Goal: Transaction & Acquisition: Purchase product/service

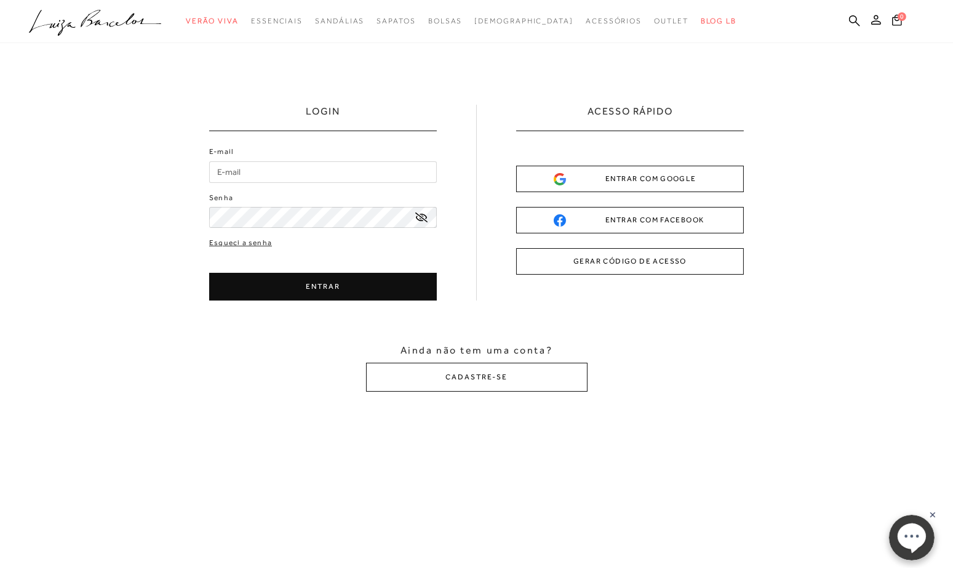
click at [692, 260] on button "GERAR CÓDIGO DE ACESSO" at bounding box center [630, 261] width 228 height 26
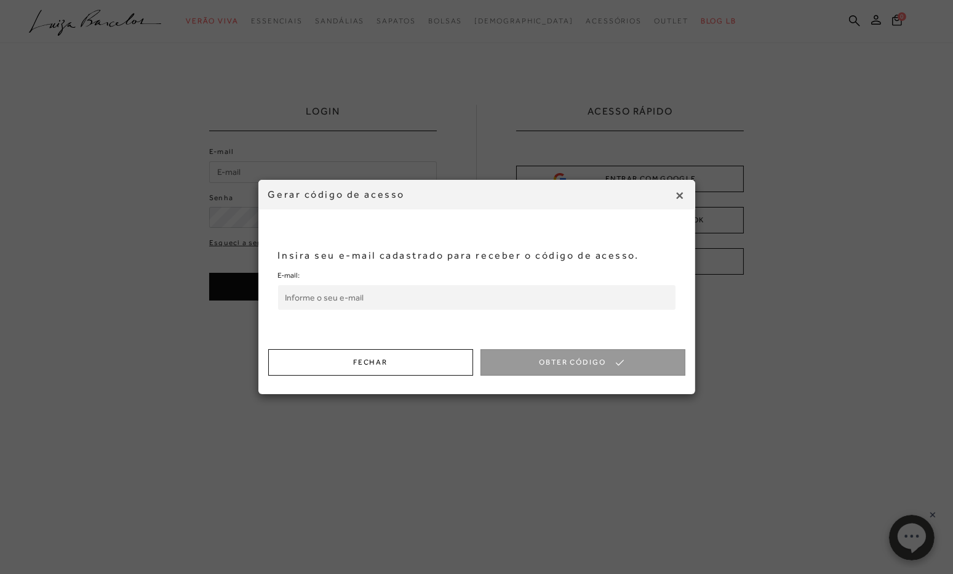
click at [334, 300] on input "E-mail:" at bounding box center [477, 297] width 398 height 25
type input "luisadossantoscosta@gmail.com"
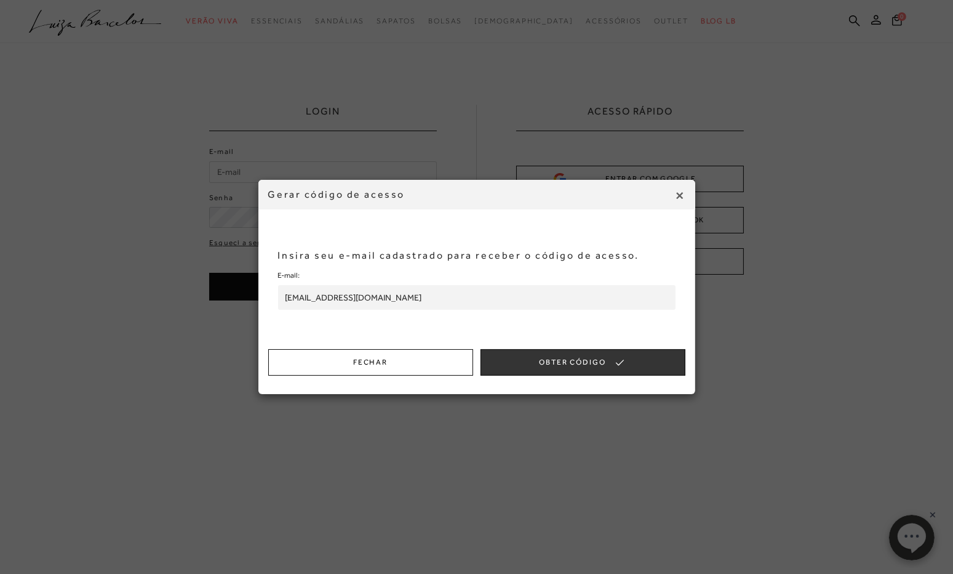
click at [571, 359] on button "Obter Código" at bounding box center [583, 362] width 205 height 26
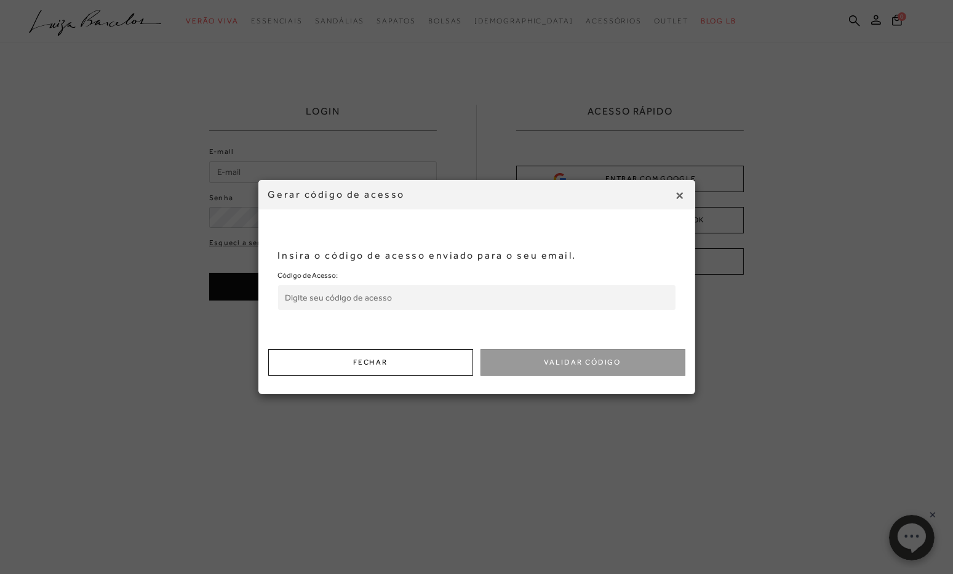
click at [374, 296] on input "Código de Acesso:" at bounding box center [477, 297] width 398 height 25
paste input "371052928"
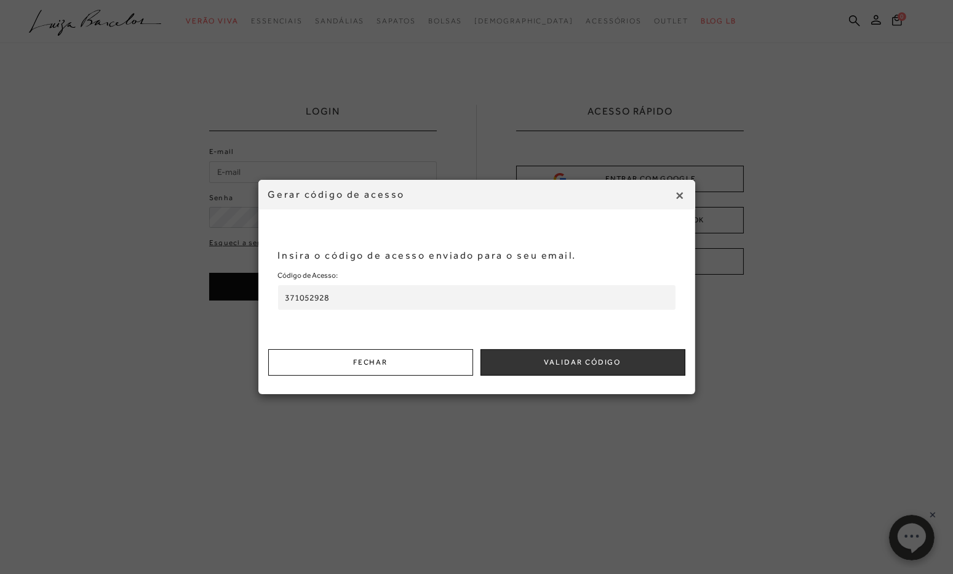
type input "371052928"
click at [550, 358] on button "Validar Código" at bounding box center [583, 362] width 205 height 26
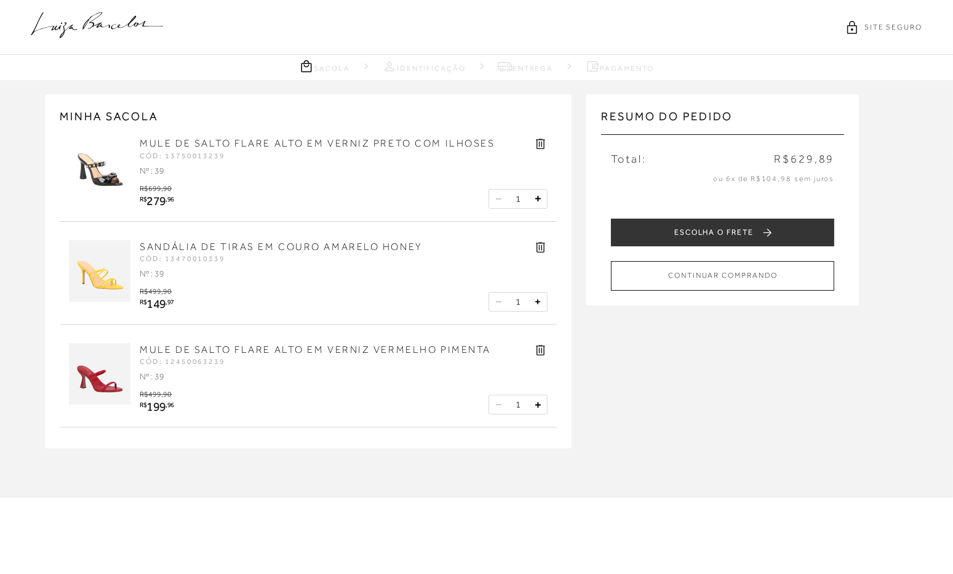
click at [539, 245] on icon at bounding box center [541, 247] width 9 height 10
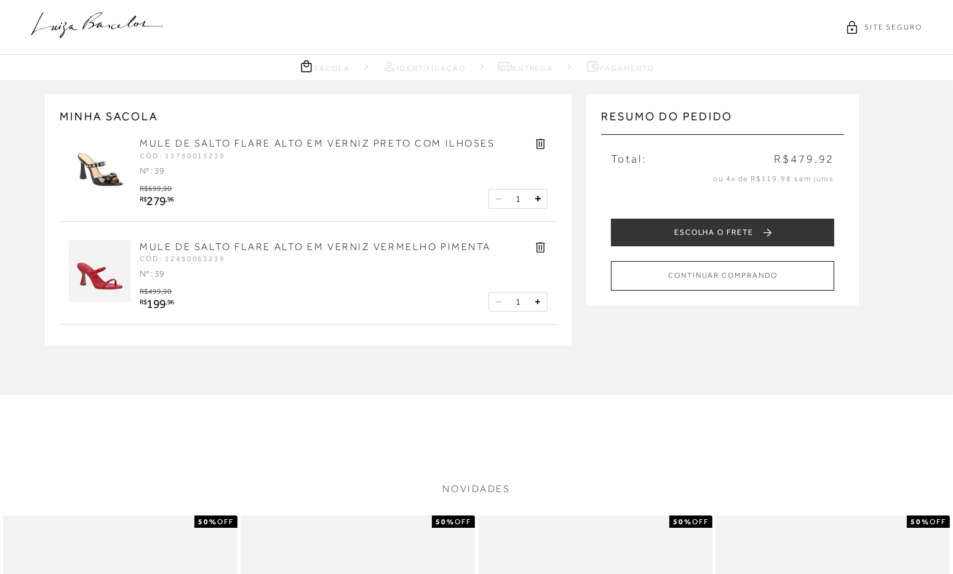
click at [539, 245] on icon at bounding box center [541, 247] width 9 height 10
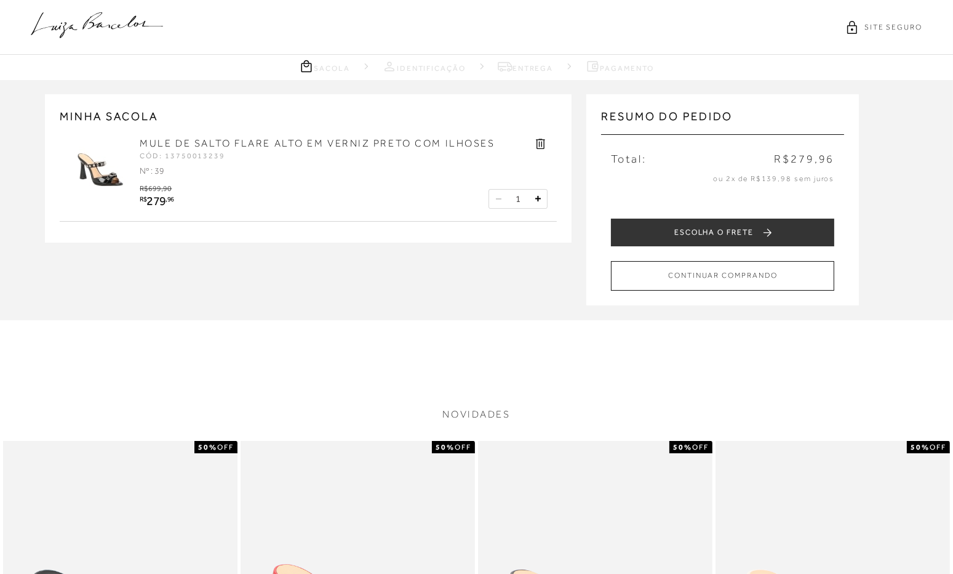
click at [544, 142] on icon at bounding box center [541, 144] width 9 height 10
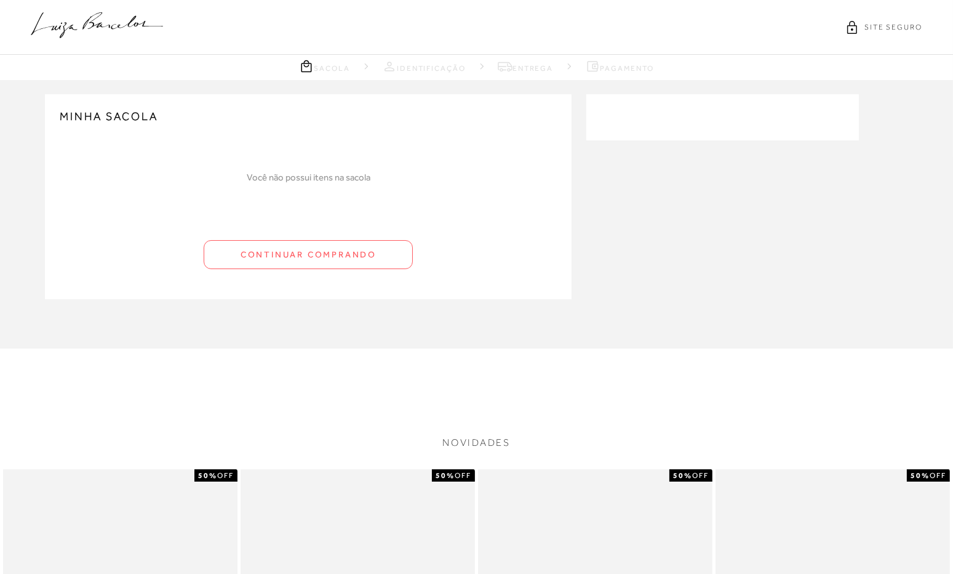
click at [70, 28] on icon at bounding box center [97, 25] width 132 height 26
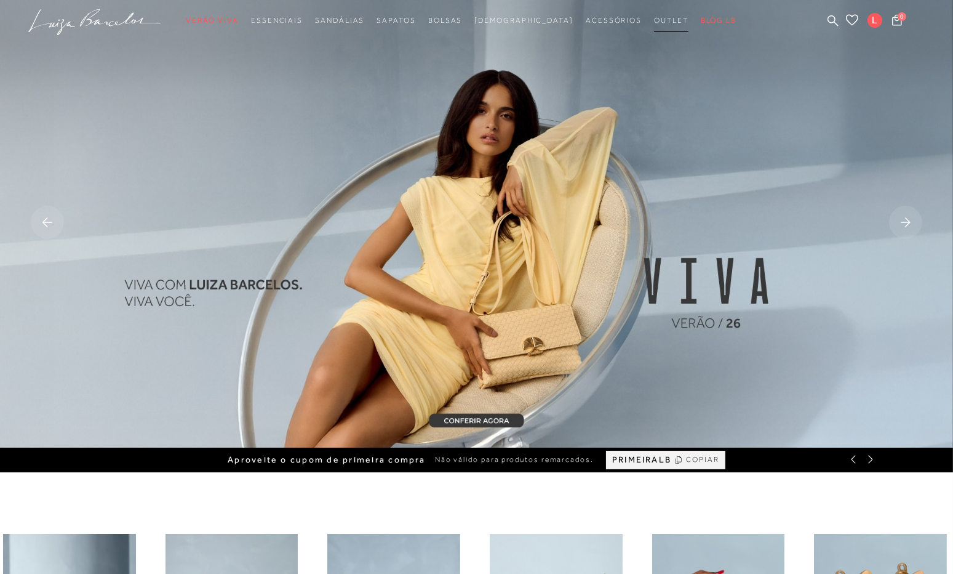
click at [654, 22] on span "Outlet" at bounding box center [671, 20] width 34 height 9
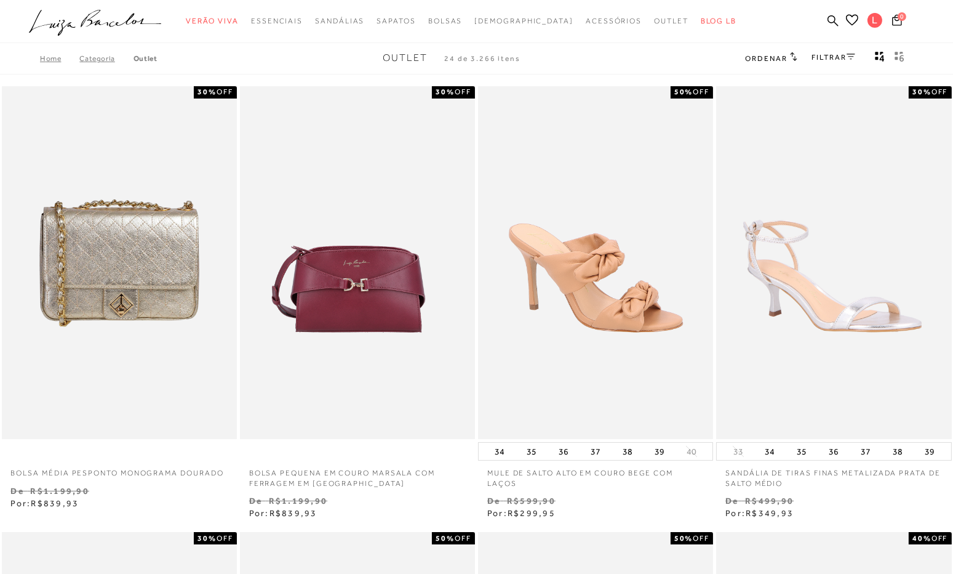
click at [660, 454] on button "39" at bounding box center [659, 451] width 17 height 17
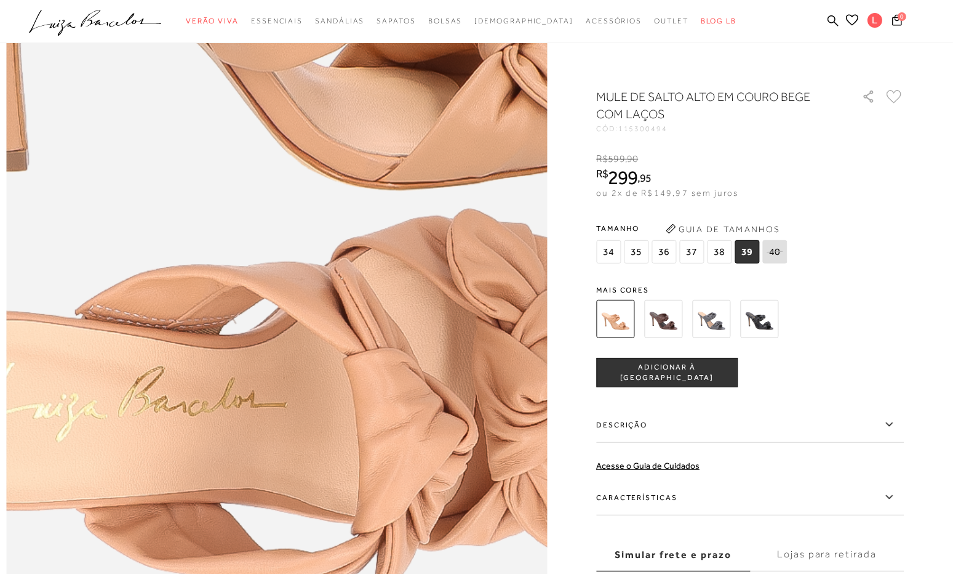
scroll to position [930, 0]
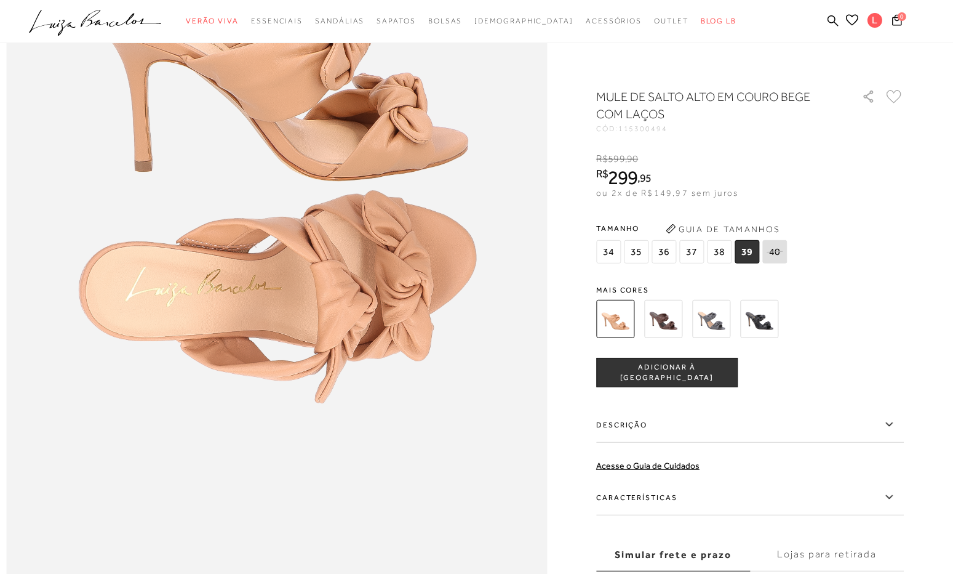
click at [660, 323] on img at bounding box center [663, 319] width 38 height 38
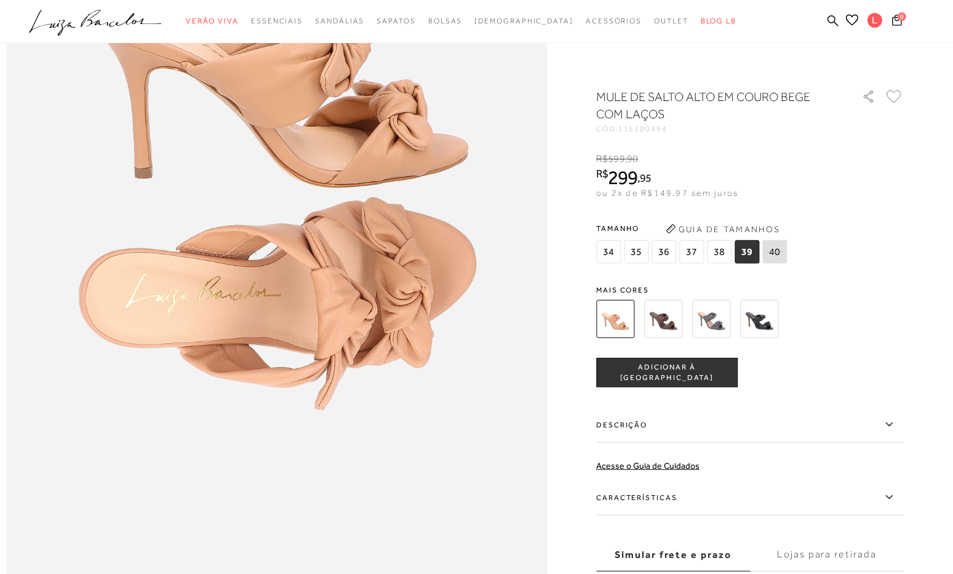
click at [670, 322] on div "MULE DE SALTO ALTO EM COURO BEGE COM LAÇOS CÓD: 115300494 × É necessário seleci…" at bounding box center [750, 361] width 308 height 546
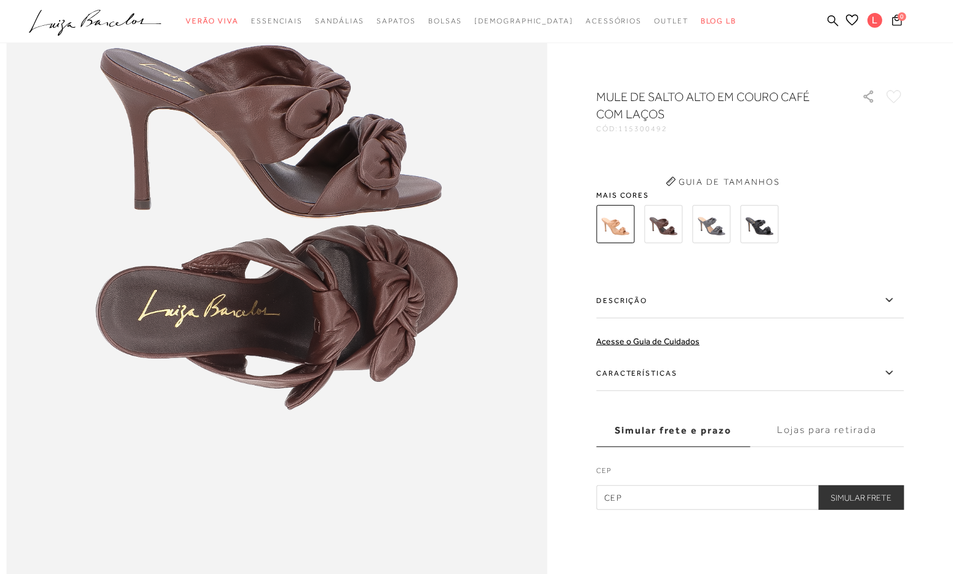
scroll to position [0, 0]
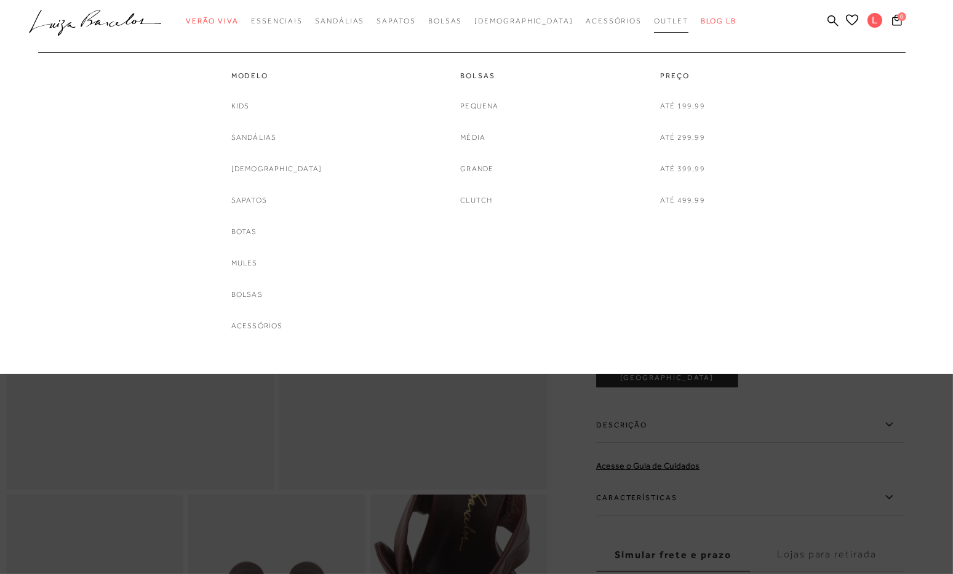
click at [654, 18] on span "Outlet" at bounding box center [671, 21] width 34 height 9
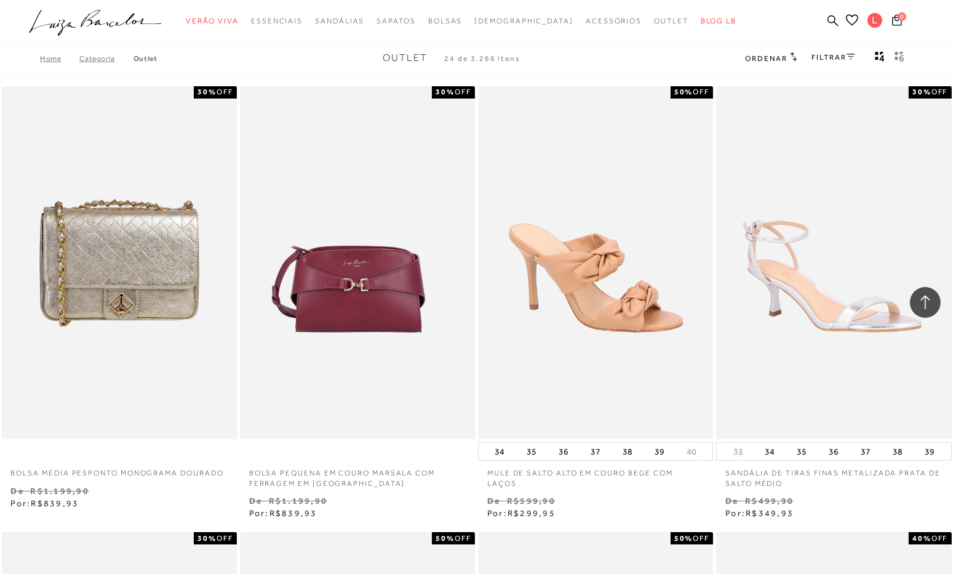
scroll to position [922, 0]
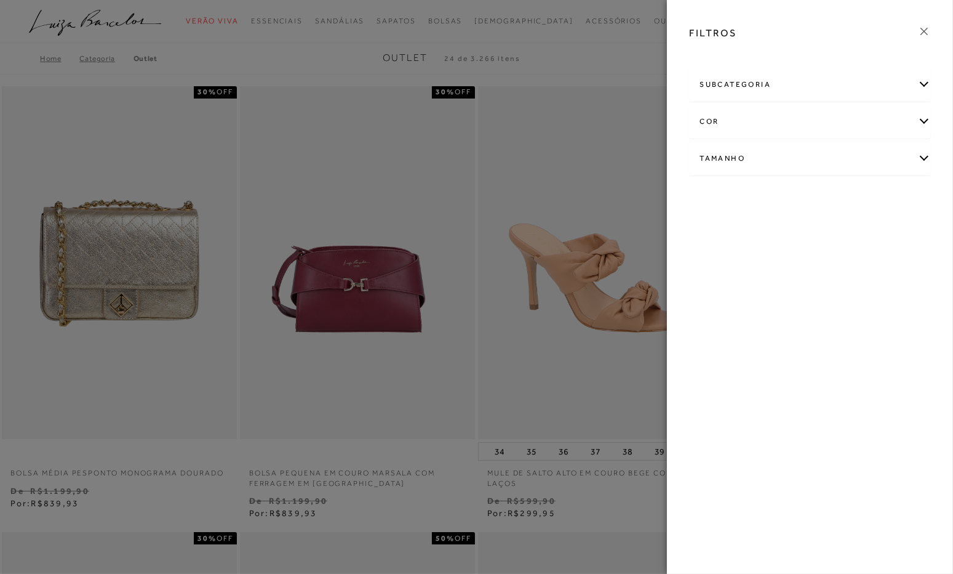
click at [720, 156] on div "Tamanho" at bounding box center [810, 158] width 241 height 33
click at [728, 247] on link "Ver mais..." at bounding box center [722, 251] width 33 height 9
click at [714, 291] on span "39" at bounding box center [709, 295] width 18 height 9
click at [710, 292] on input "39" at bounding box center [703, 298] width 12 height 12
checkbox input "true"
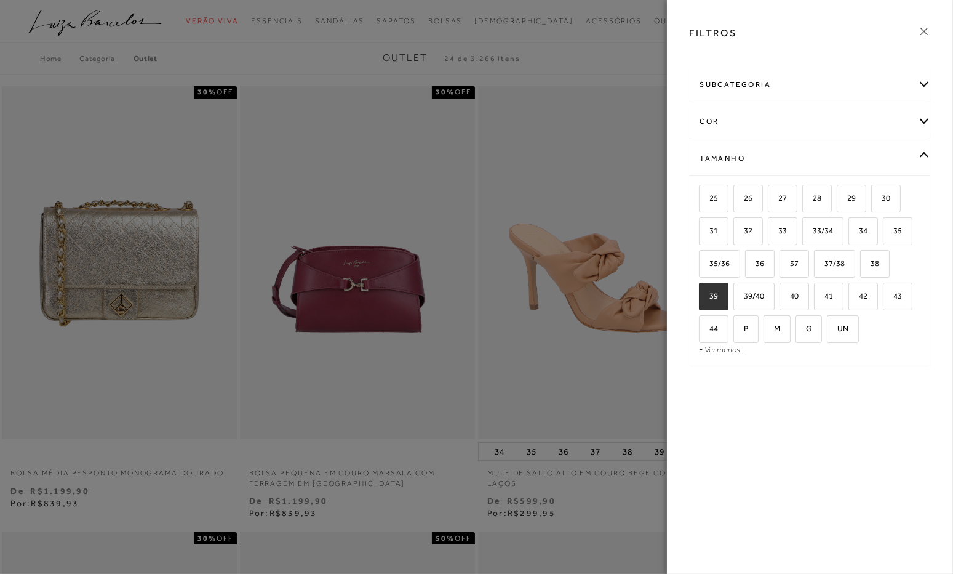
click at [926, 86] on div "subcategoria" at bounding box center [810, 84] width 241 height 33
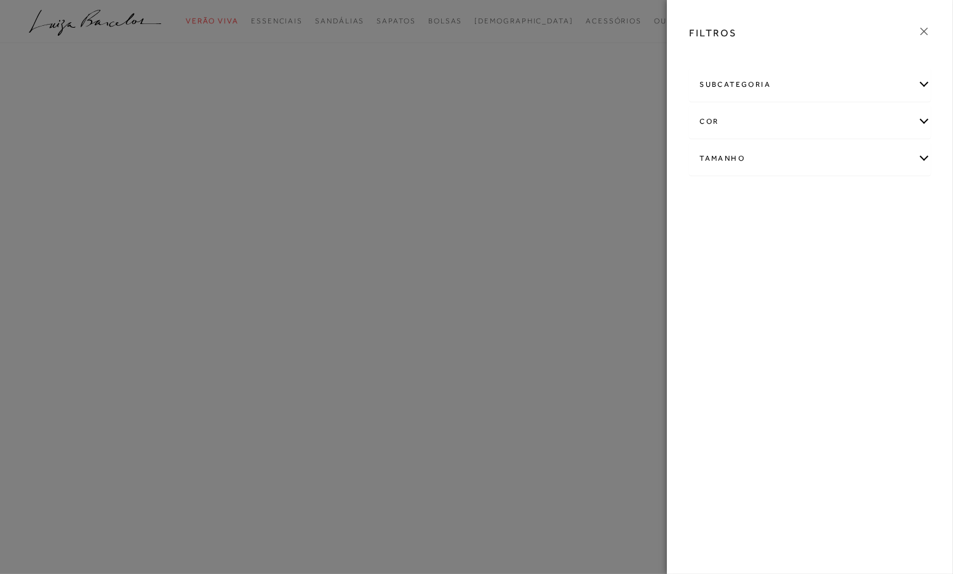
click at [926, 84] on div "subcategoria" at bounding box center [810, 84] width 241 height 33
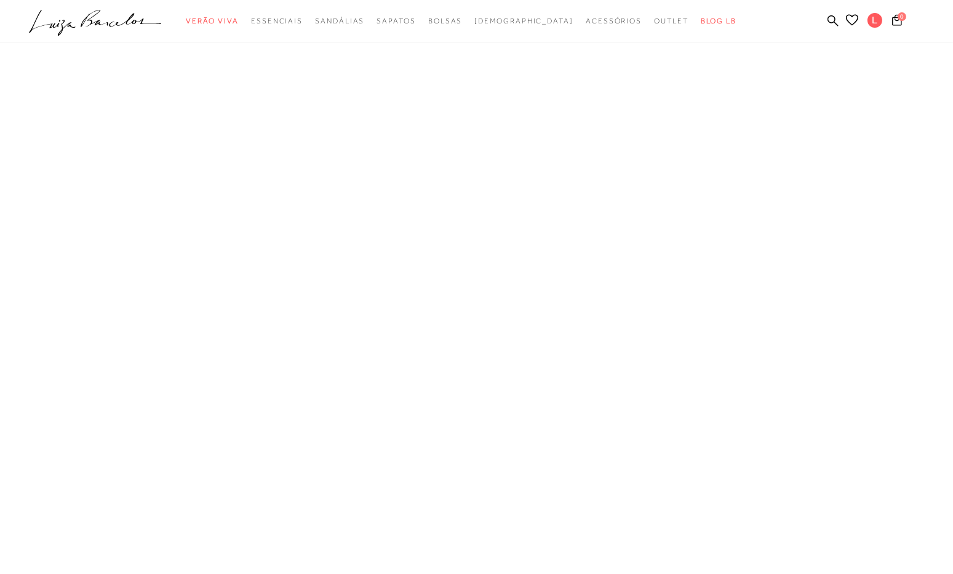
drag, startPoint x: 925, startPoint y: 60, endPoint x: 740, endPoint y: 2, distance: 193.5
click at [946, 22] on div "0" at bounding box center [921, 22] width 65 height 17
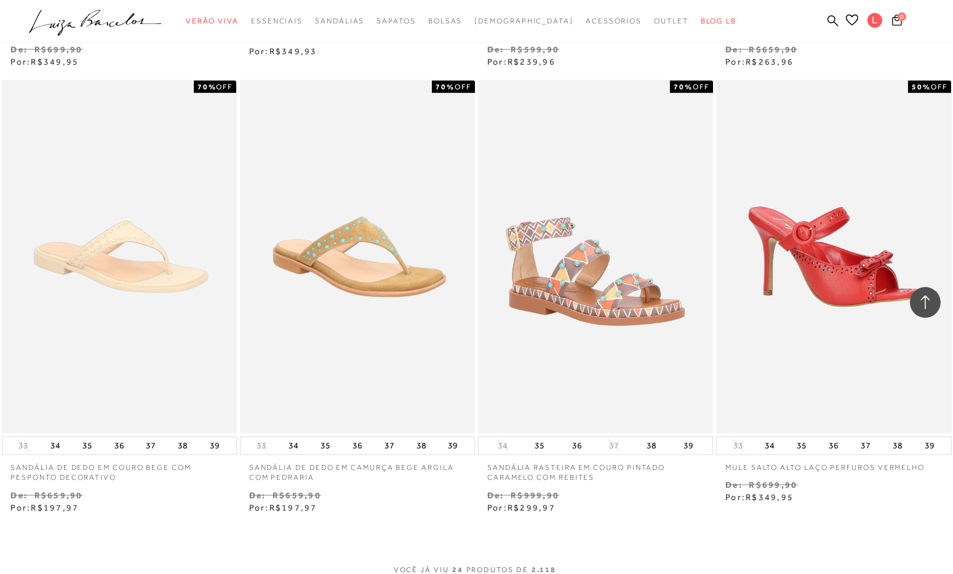
scroll to position [2585, 0]
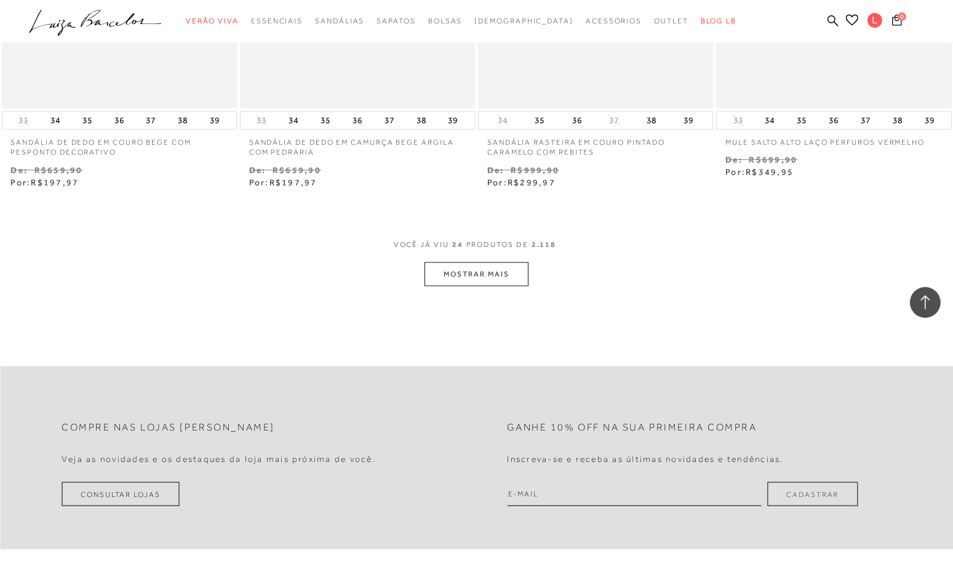
click at [500, 279] on button "MOSTRAR MAIS" at bounding box center [476, 274] width 103 height 24
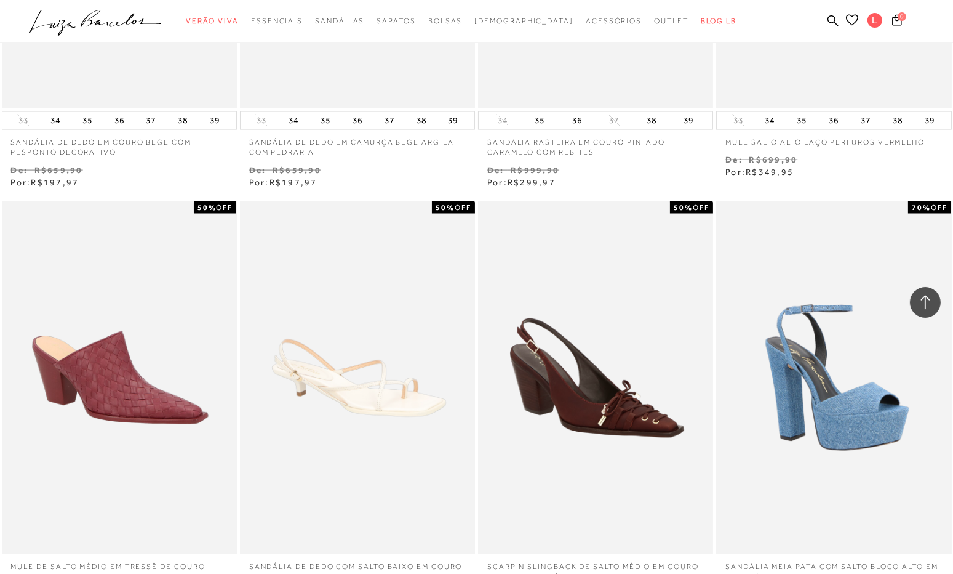
scroll to position [3385, 0]
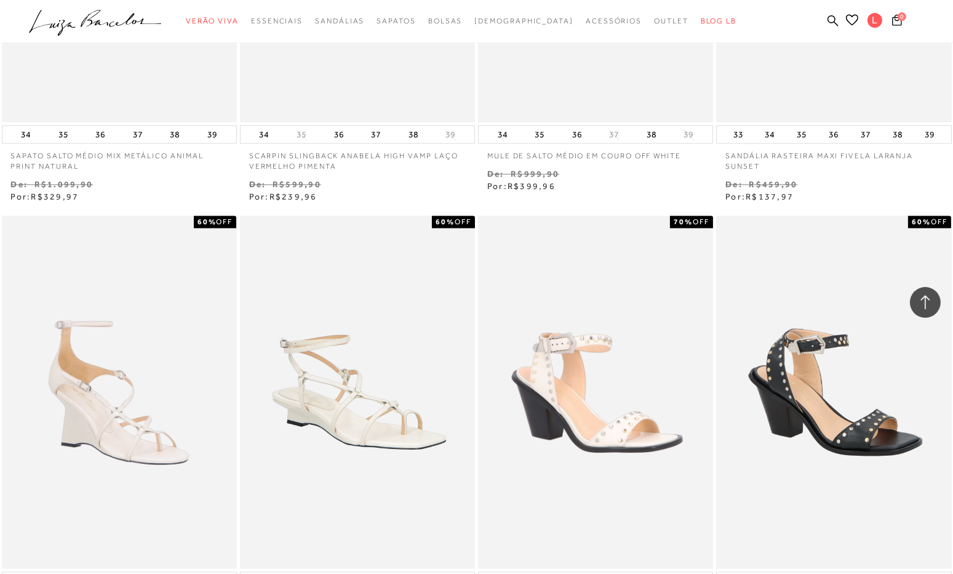
scroll to position [5049, 0]
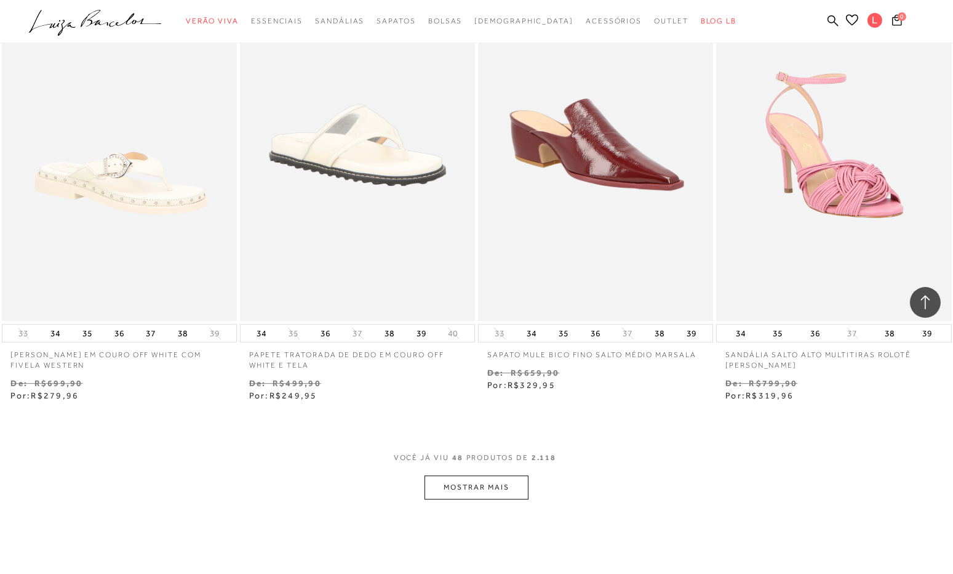
click at [503, 475] on button "MOSTRAR MAIS" at bounding box center [476, 487] width 103 height 24
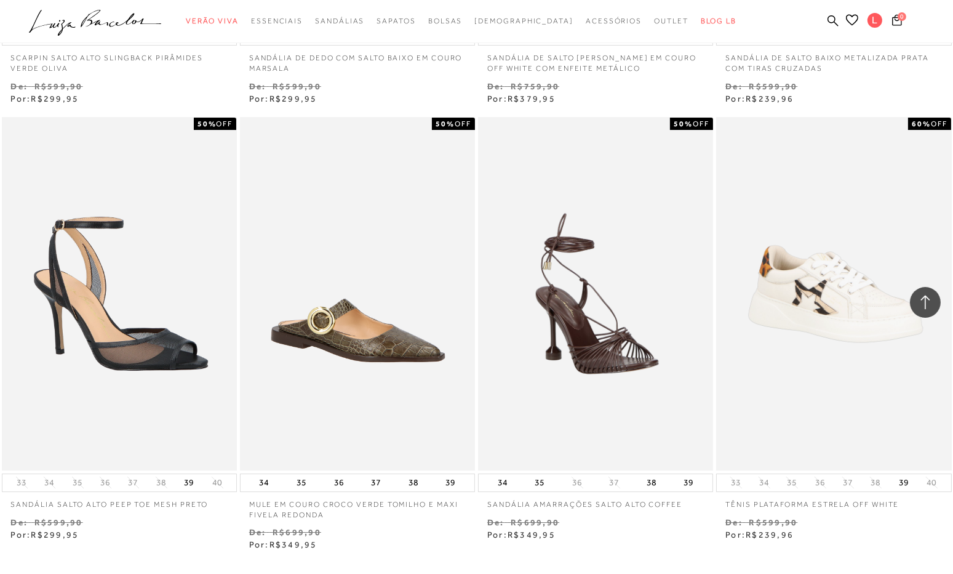
scroll to position [6280, 0]
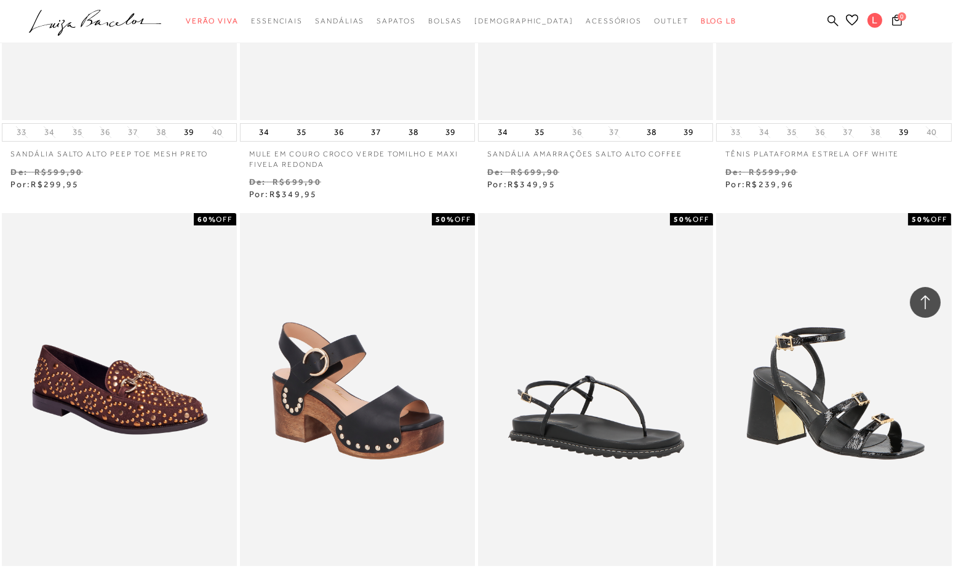
scroll to position [7388, 0]
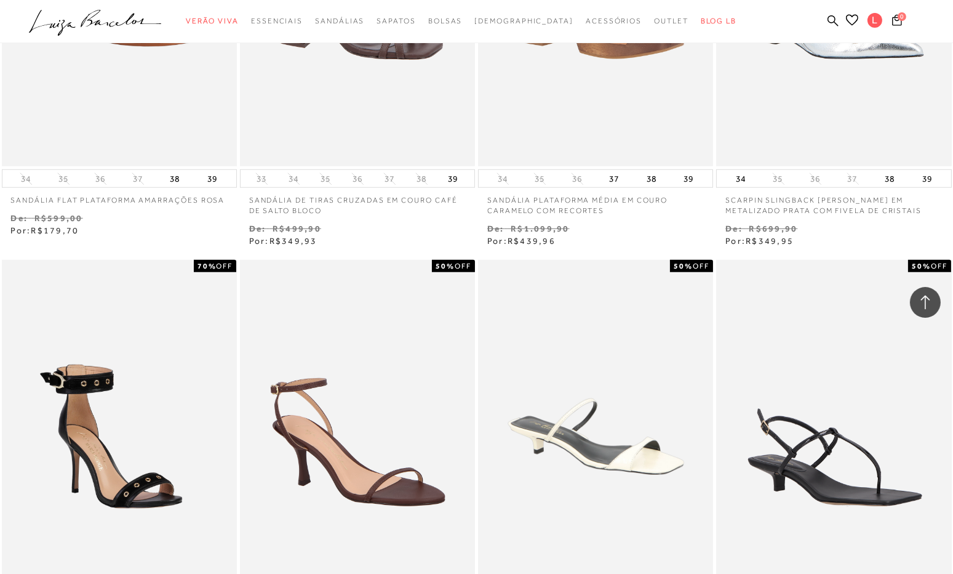
scroll to position [8096, 0]
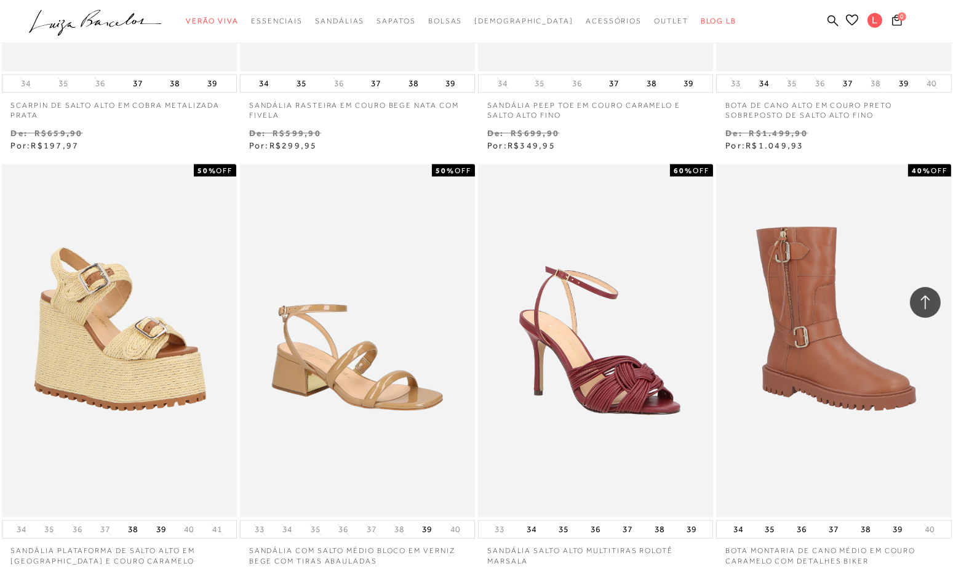
scroll to position [10543, 0]
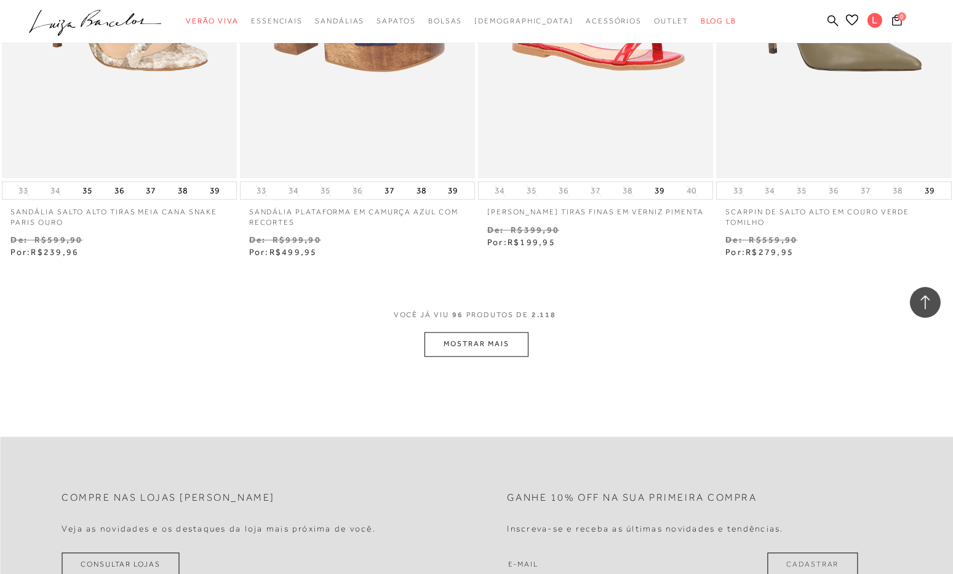
click at [463, 344] on button "MOSTRAR MAIS" at bounding box center [476, 344] width 103 height 24
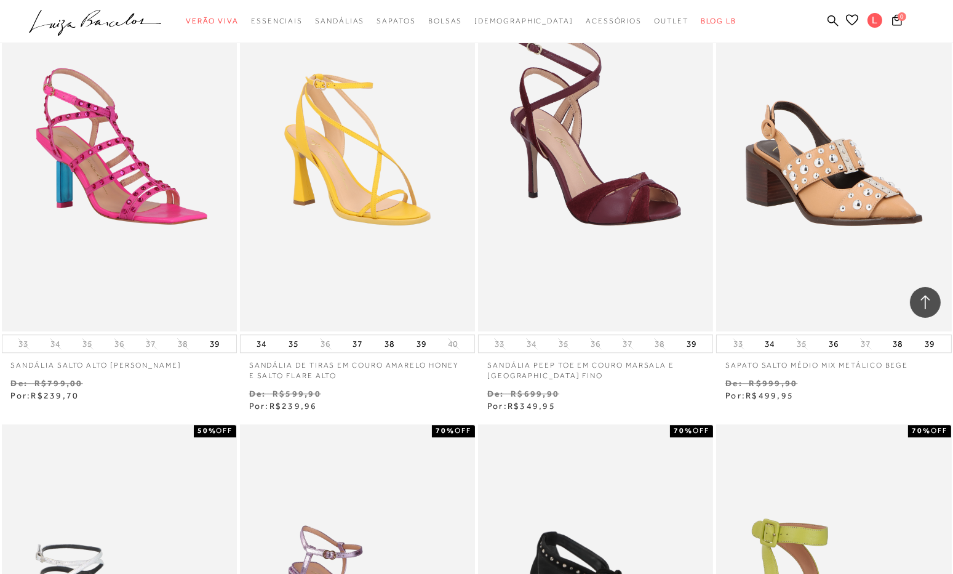
scroll to position [11590, 0]
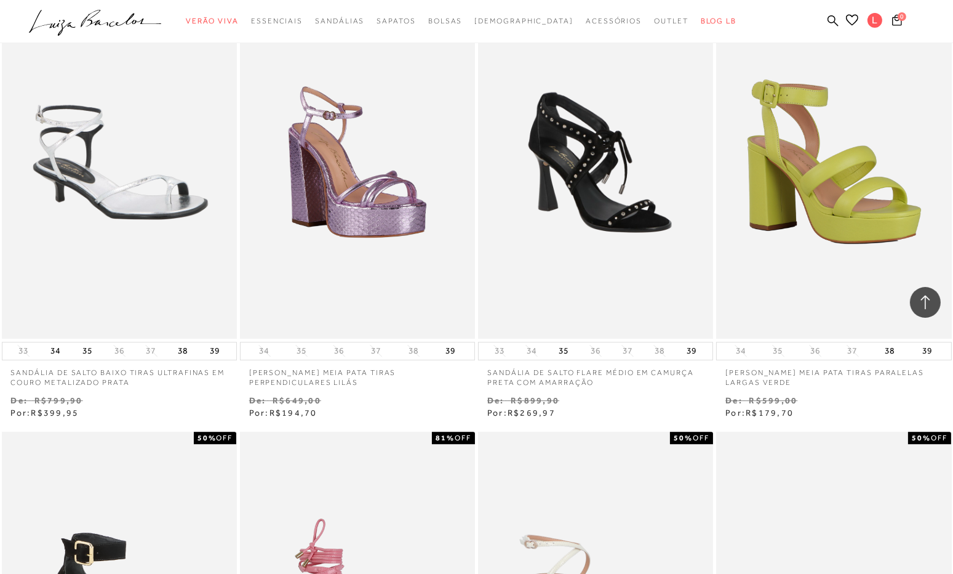
scroll to position [12418, 0]
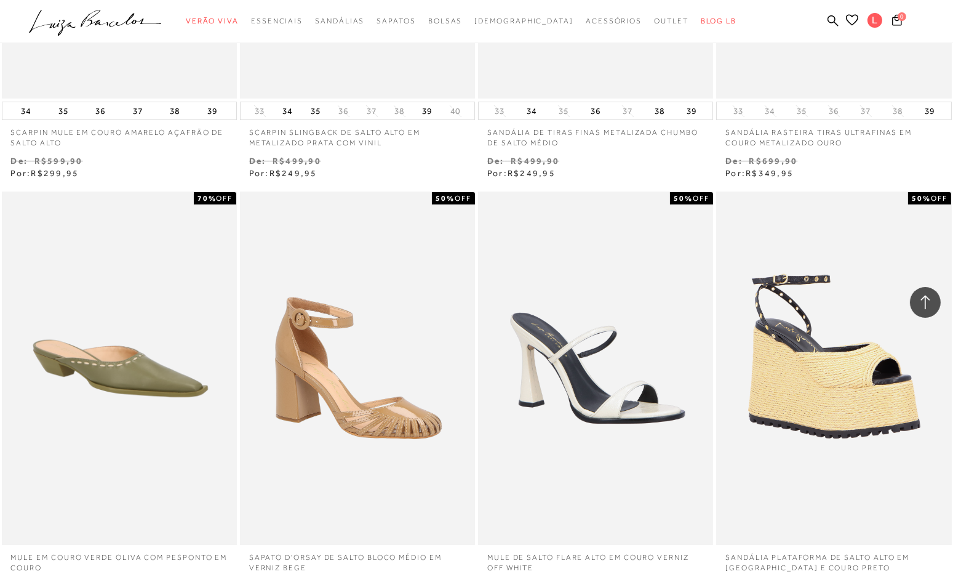
scroll to position [13545, 0]
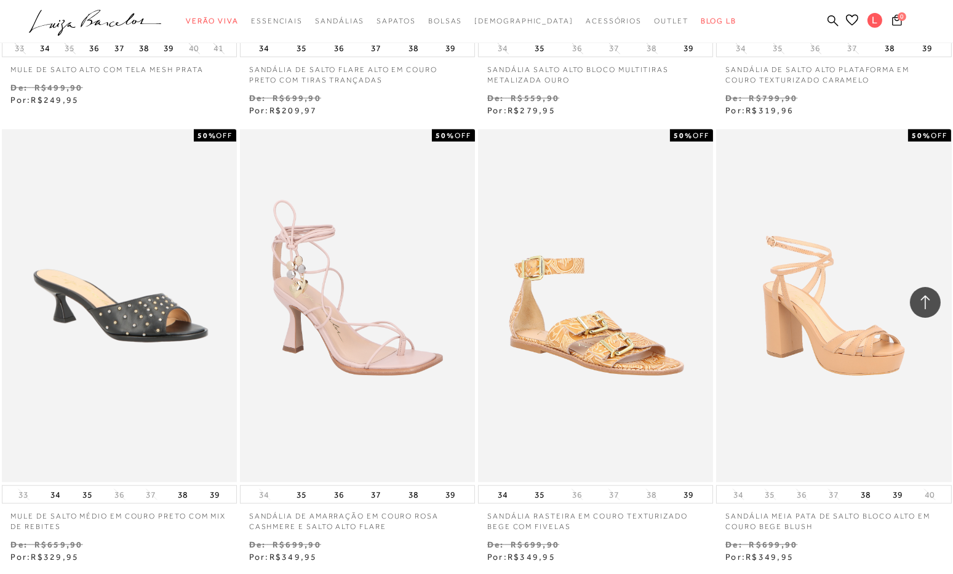
scroll to position [15638, 0]
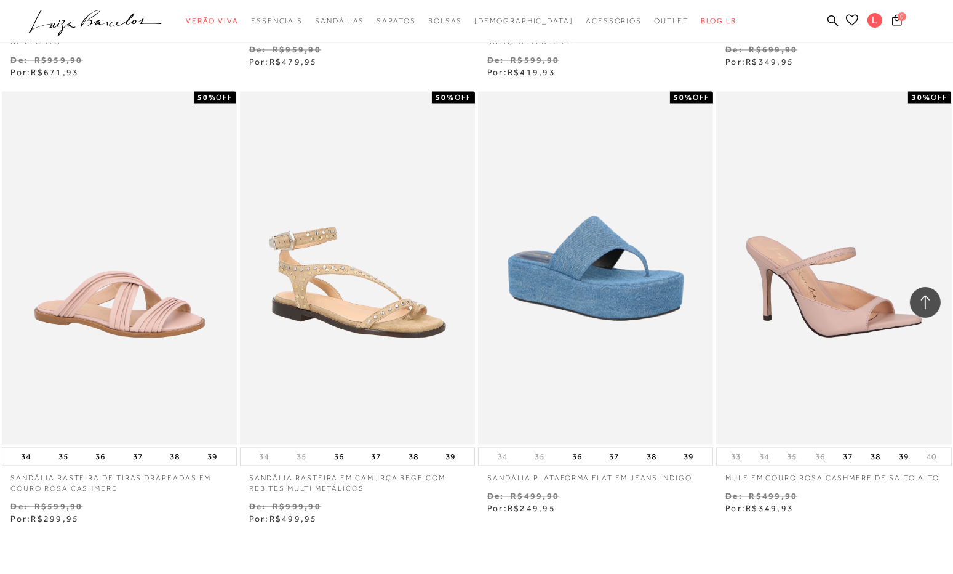
scroll to position [17115, 0]
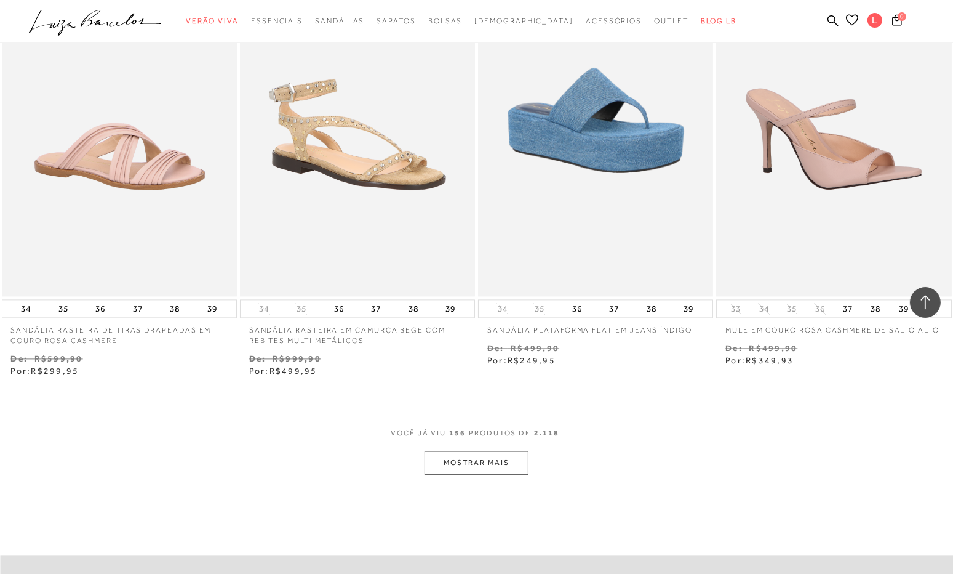
click at [502, 462] on button "MOSTRAR MAIS" at bounding box center [476, 463] width 103 height 24
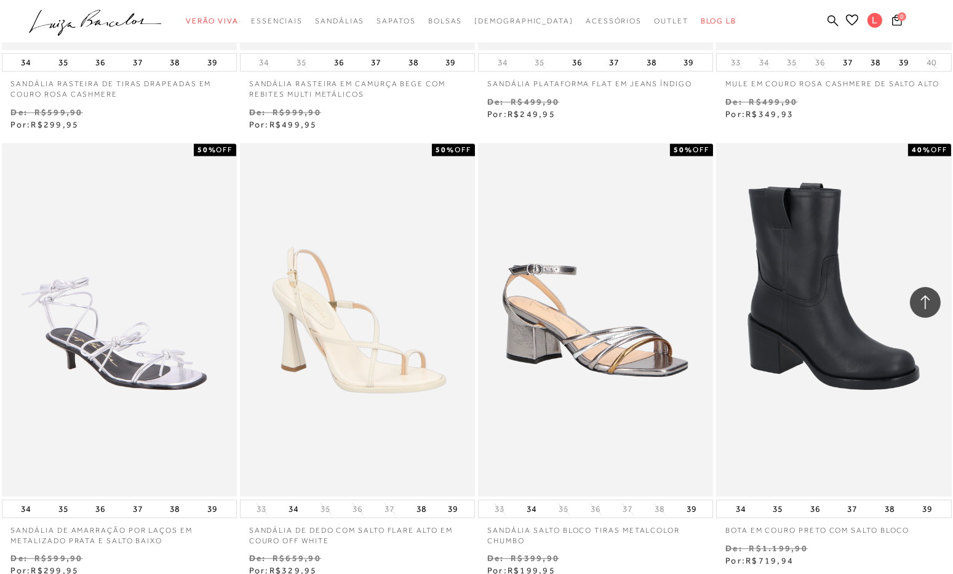
scroll to position [17915, 0]
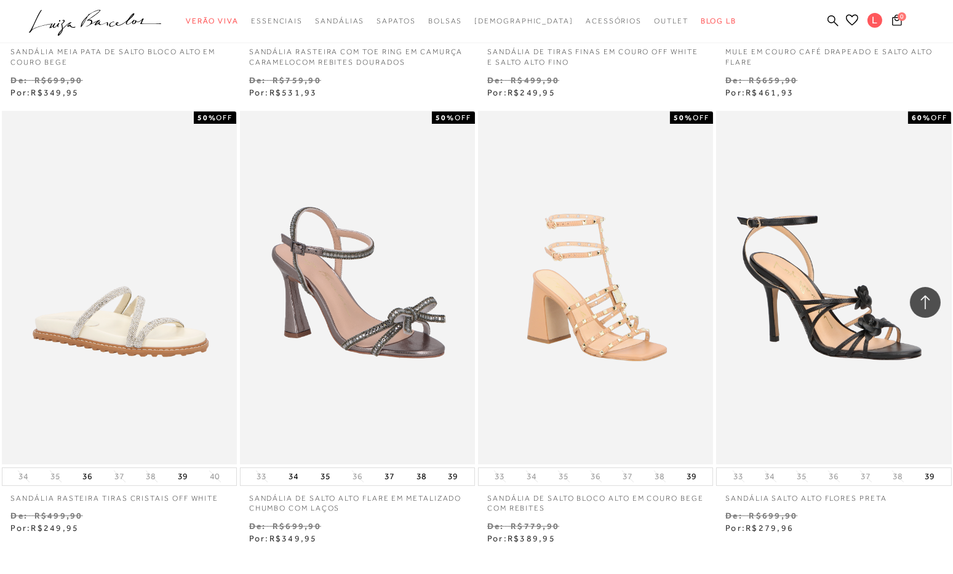
scroll to position [19808, 0]
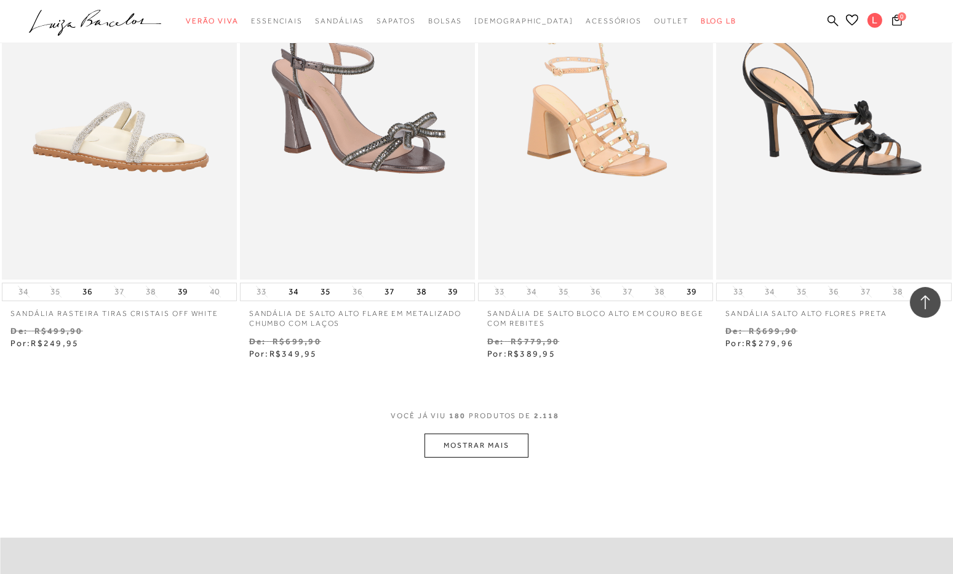
click at [505, 443] on button "MOSTRAR MAIS" at bounding box center [476, 445] width 103 height 24
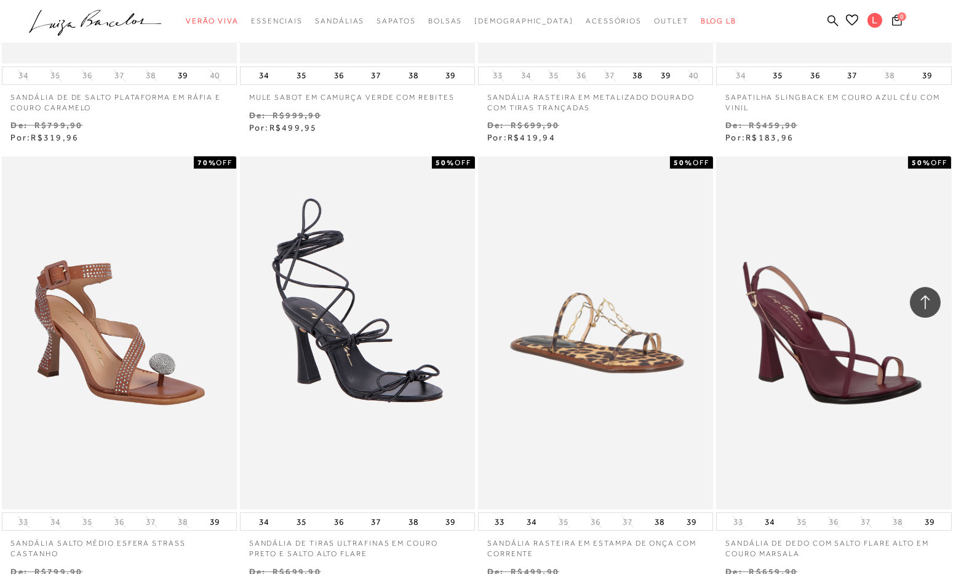
scroll to position [21101, 0]
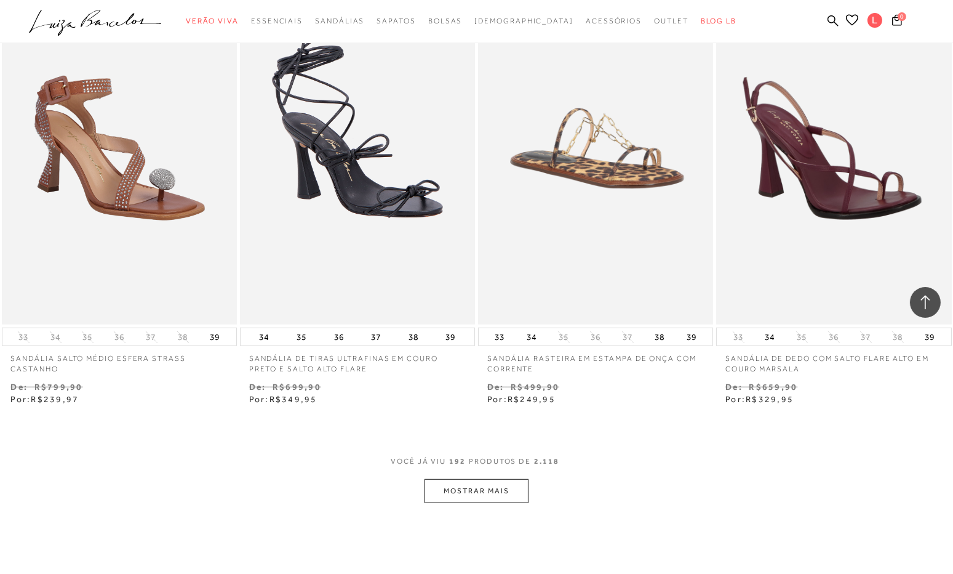
click at [490, 493] on button "MOSTRAR MAIS" at bounding box center [476, 491] width 103 height 24
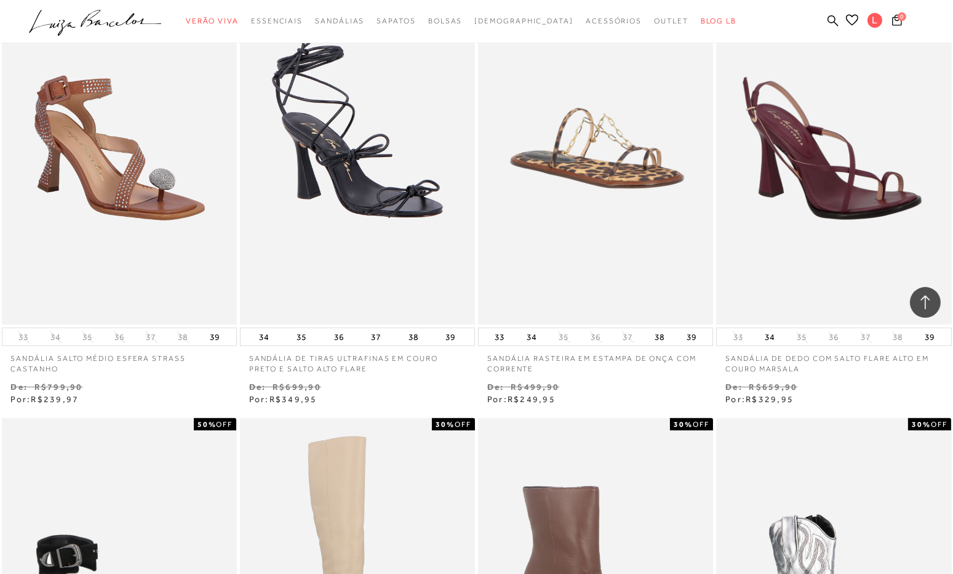
scroll to position [21531, 0]
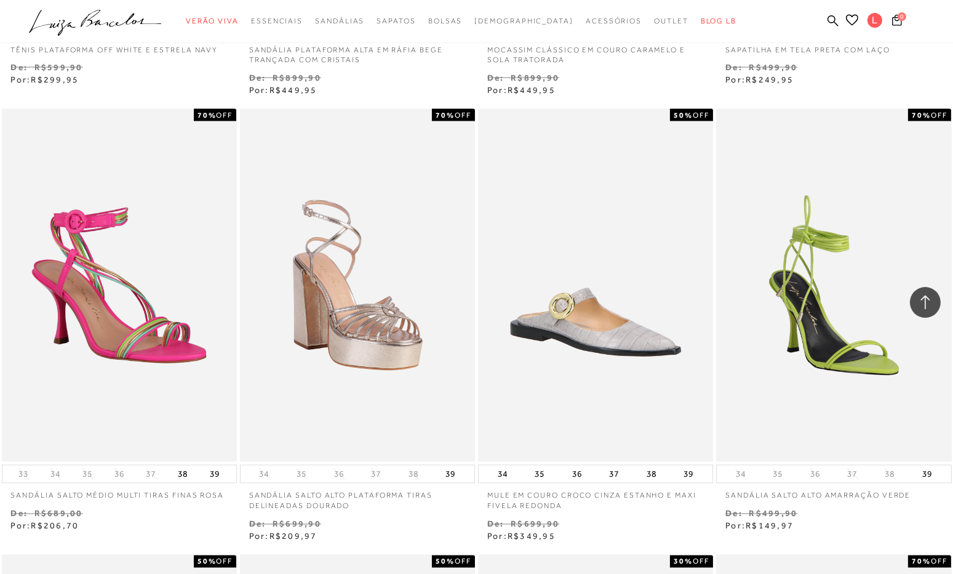
scroll to position [23624, 0]
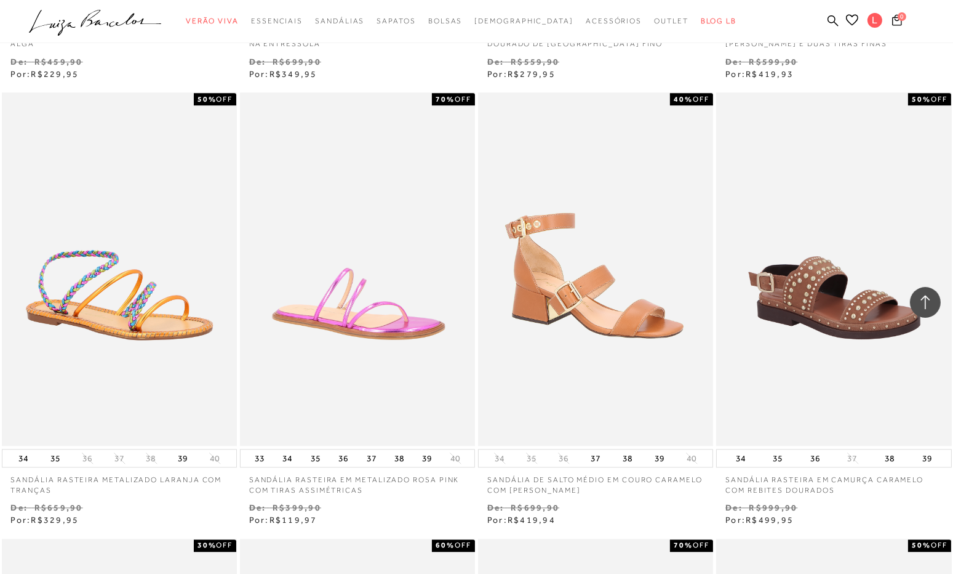
scroll to position [25040, 0]
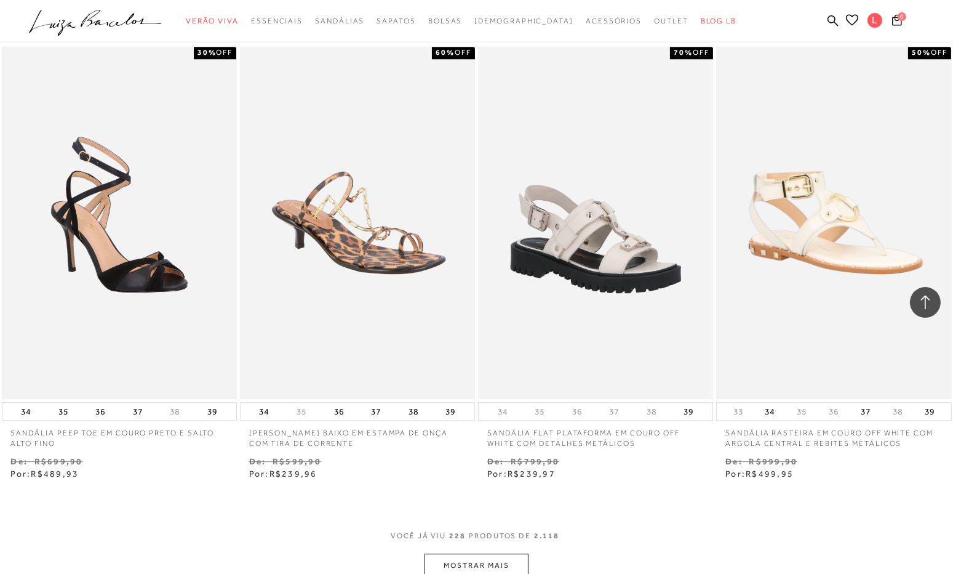
click at [513, 553] on button "MOSTRAR MAIS" at bounding box center [476, 565] width 103 height 24
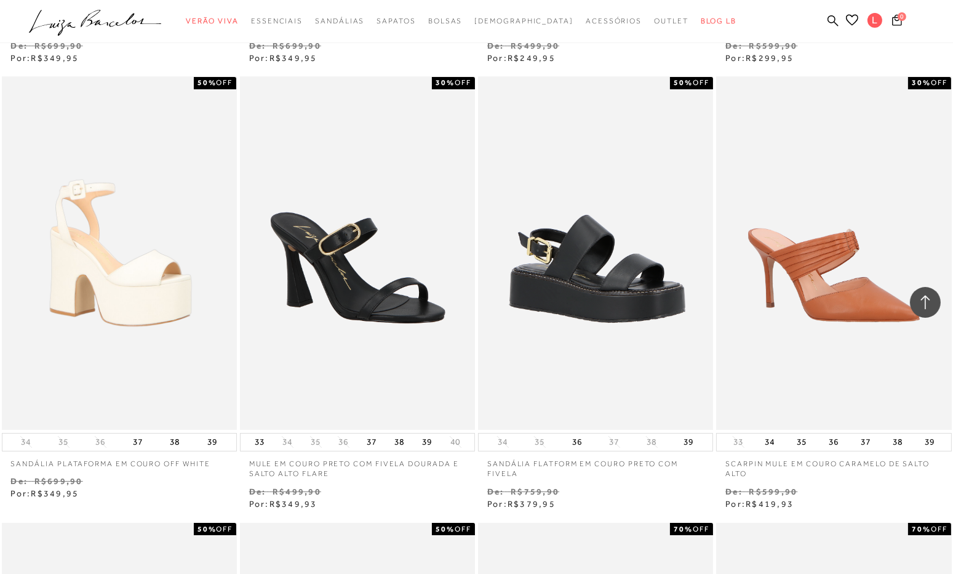
scroll to position [26209, 0]
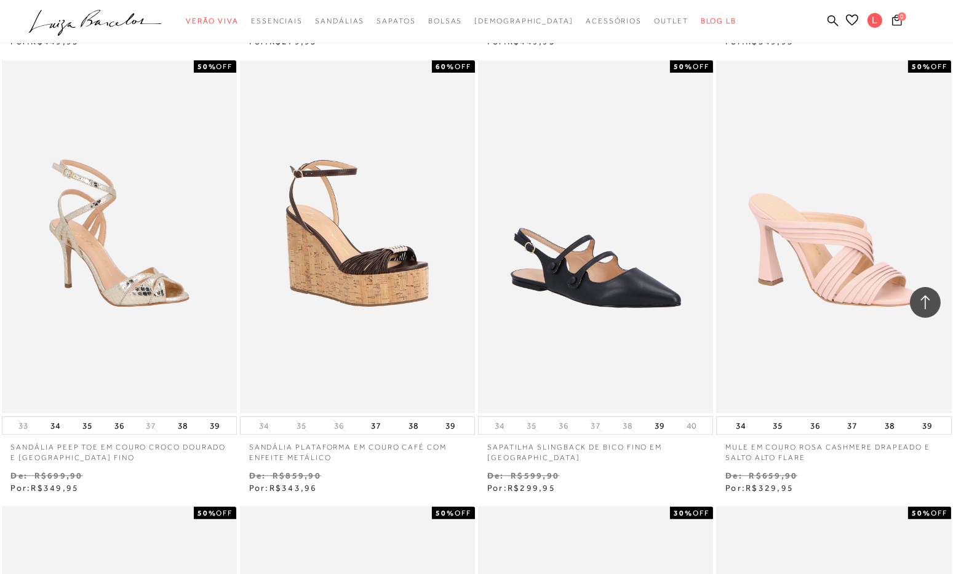
scroll to position [27625, 0]
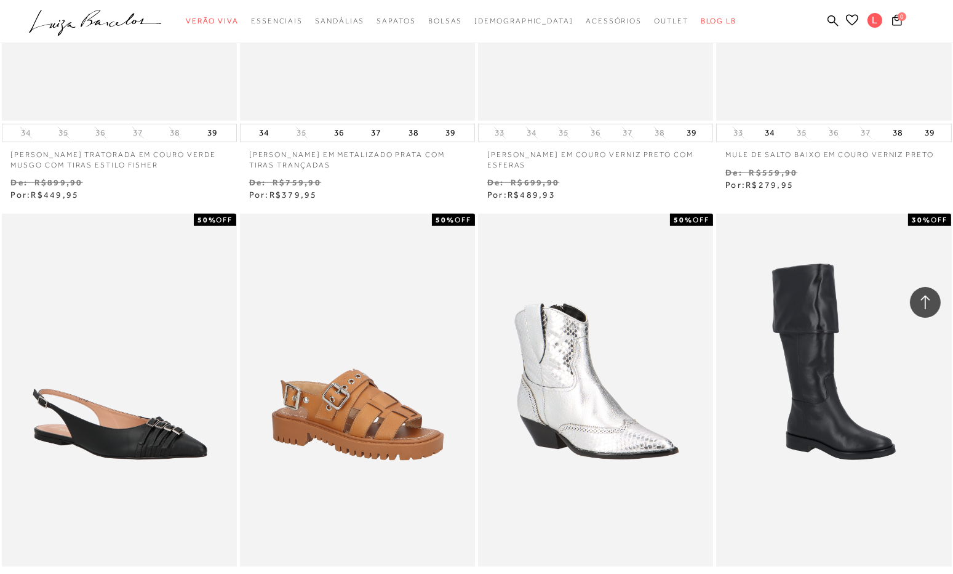
scroll to position [28260, 0]
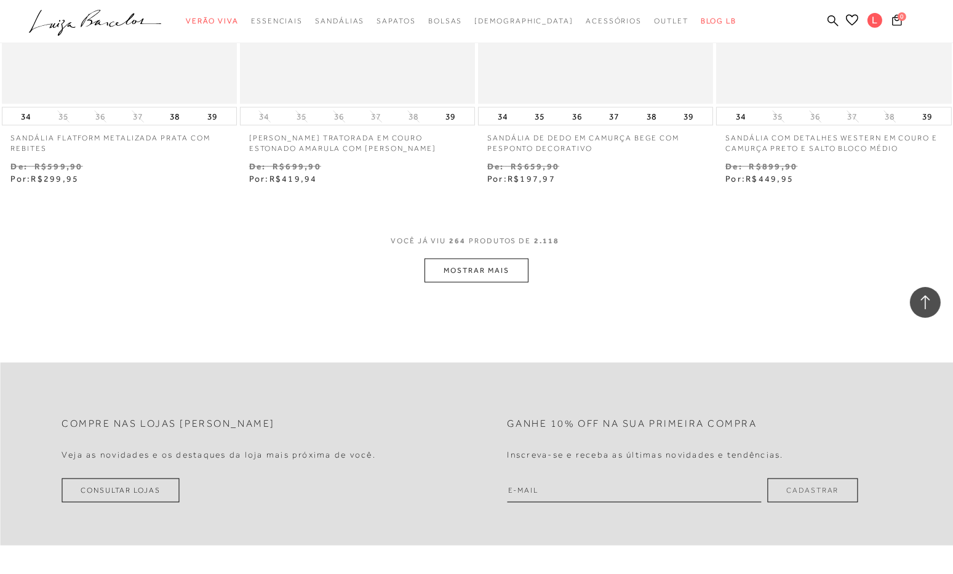
click at [480, 270] on button "MOSTRAR MAIS" at bounding box center [476, 271] width 103 height 24
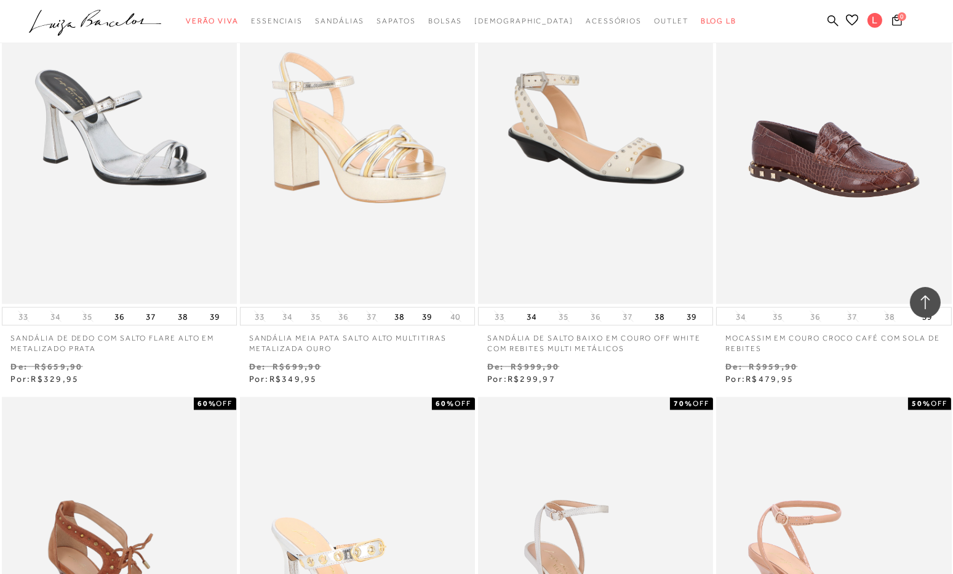
scroll to position [30026, 0]
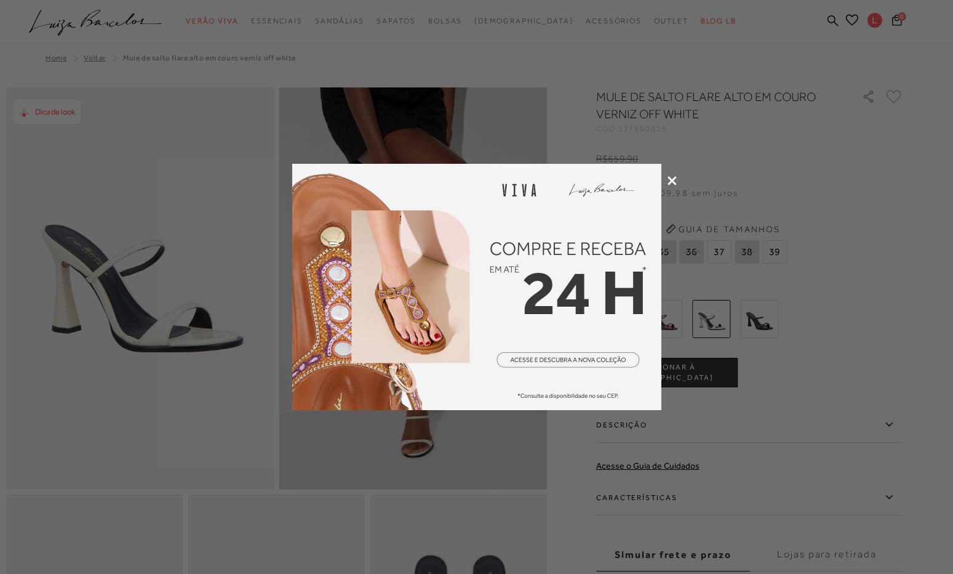
click at [673, 180] on icon at bounding box center [672, 180] width 9 height 9
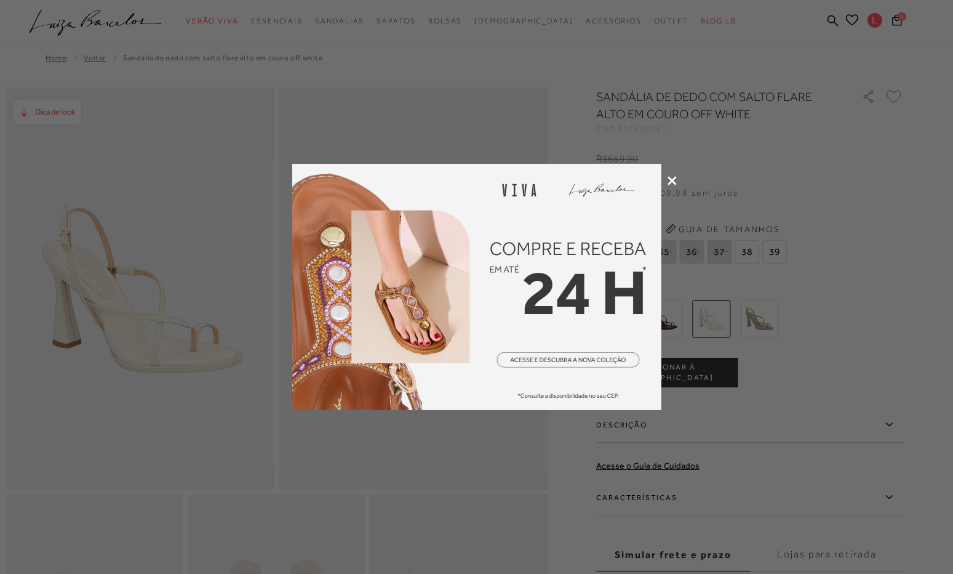
click at [671, 177] on icon at bounding box center [672, 180] width 9 height 9
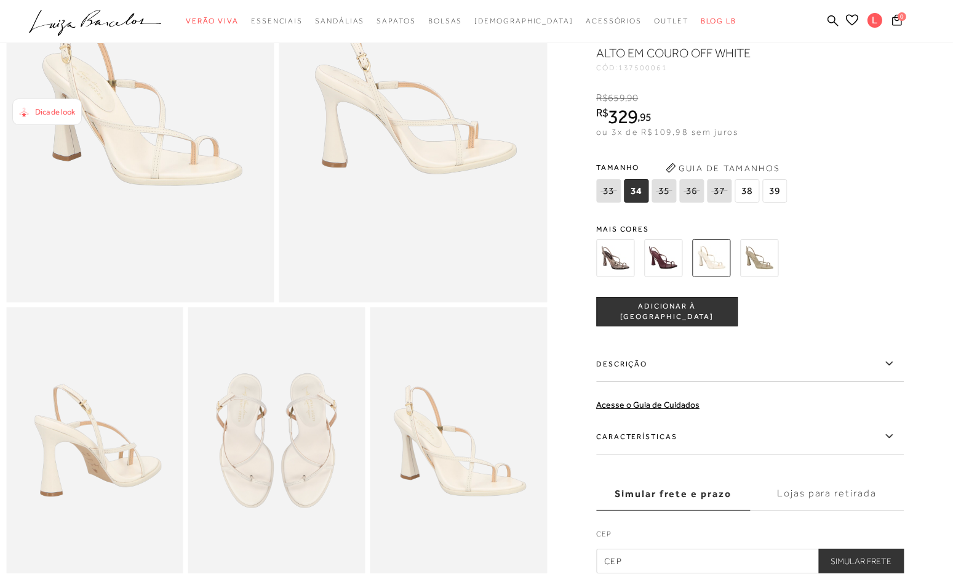
scroll to position [185, 0]
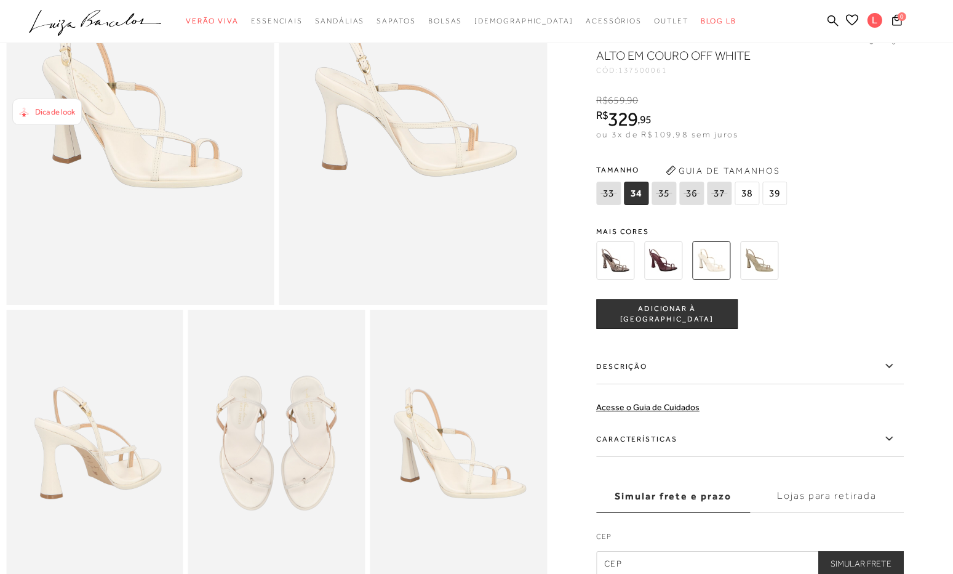
click at [666, 271] on img at bounding box center [663, 260] width 38 height 38
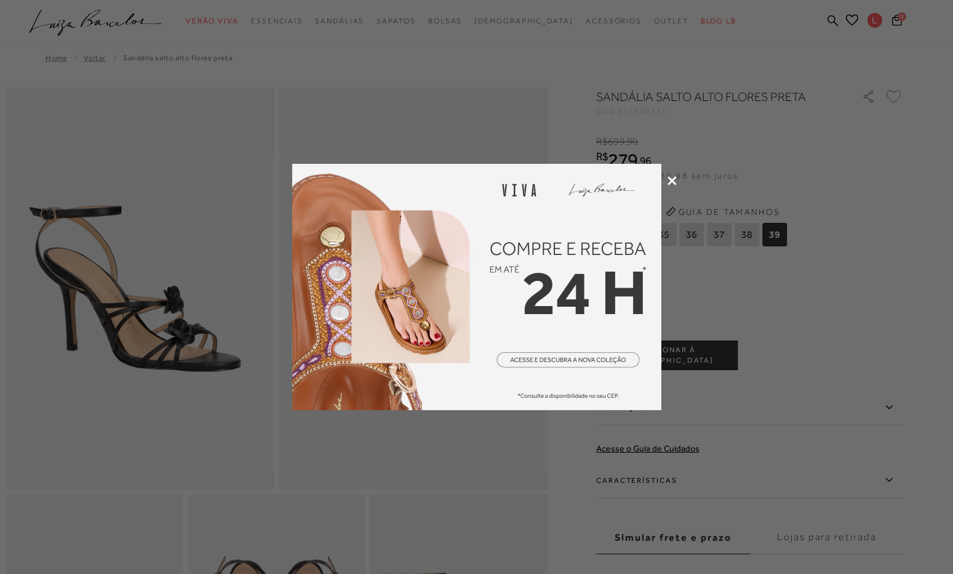
click at [673, 182] on icon at bounding box center [672, 180] width 9 height 9
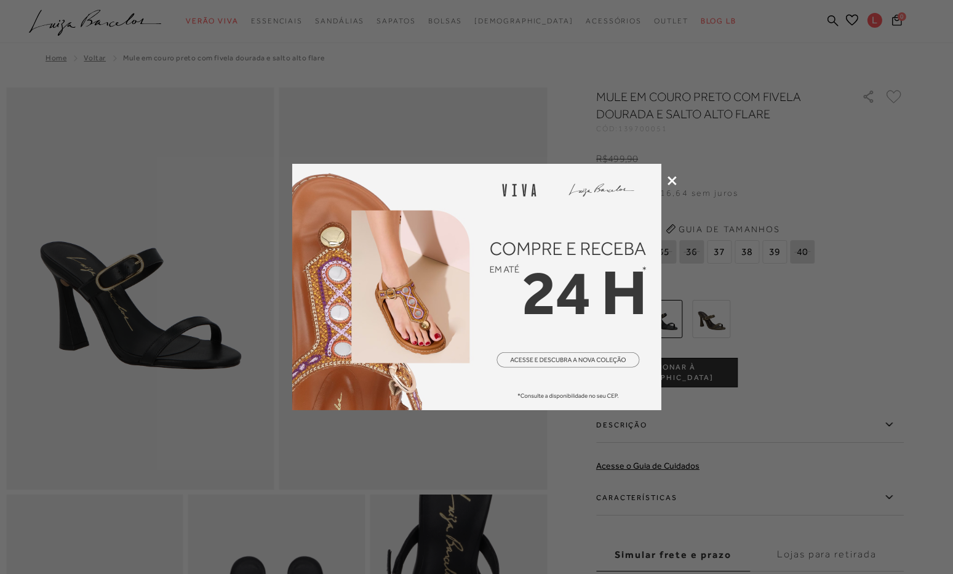
click at [670, 180] on icon at bounding box center [672, 180] width 9 height 9
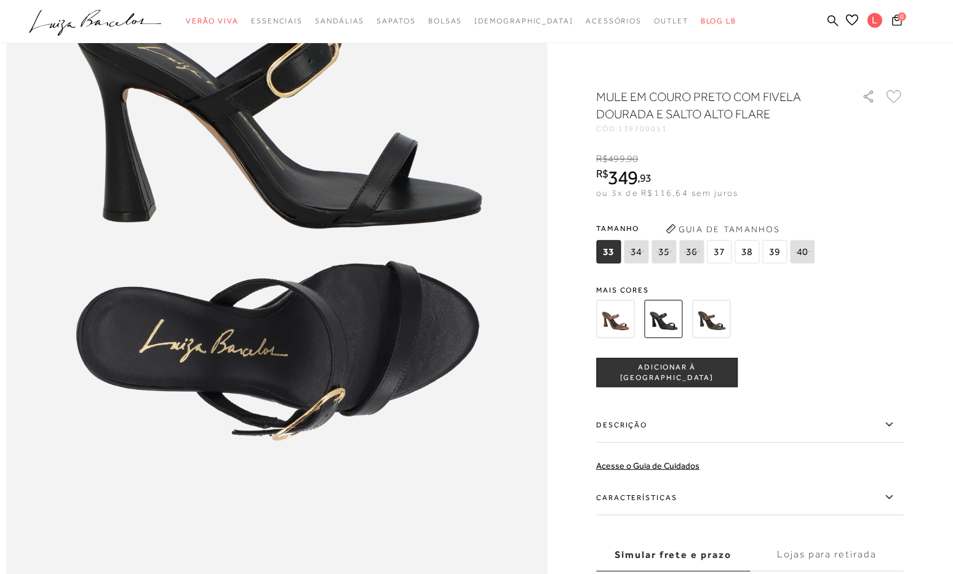
scroll to position [923, 0]
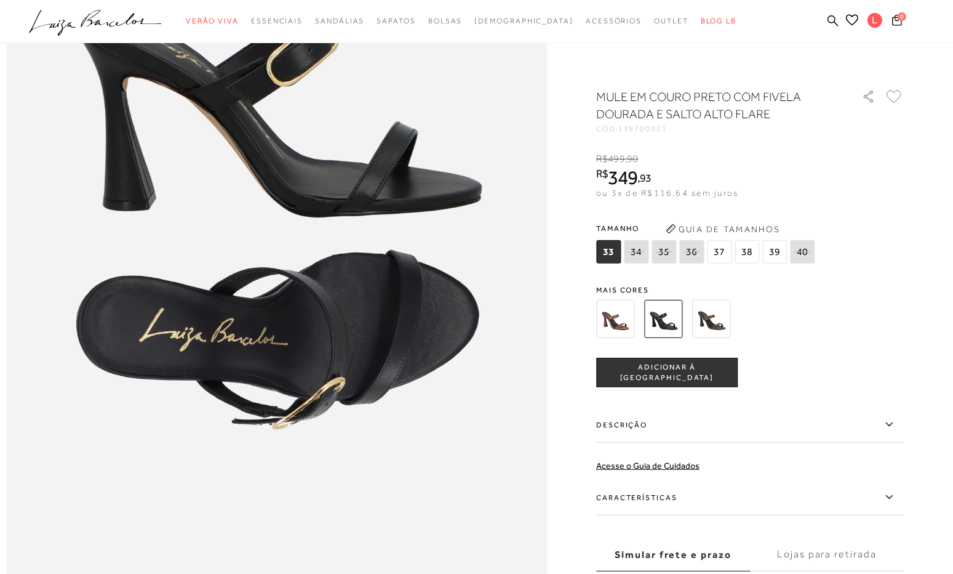
click at [708, 324] on img at bounding box center [711, 319] width 38 height 38
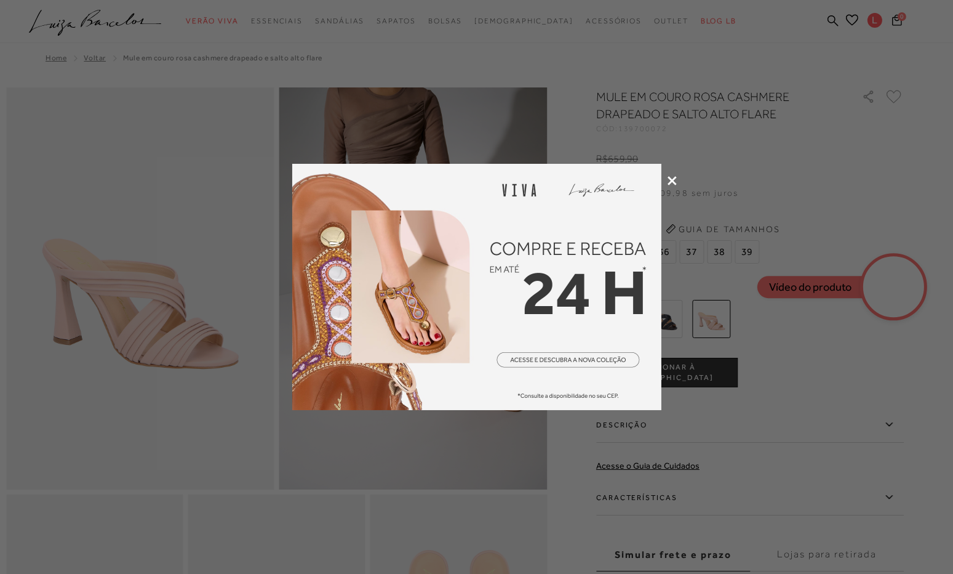
click at [671, 180] on icon at bounding box center [672, 180] width 9 height 9
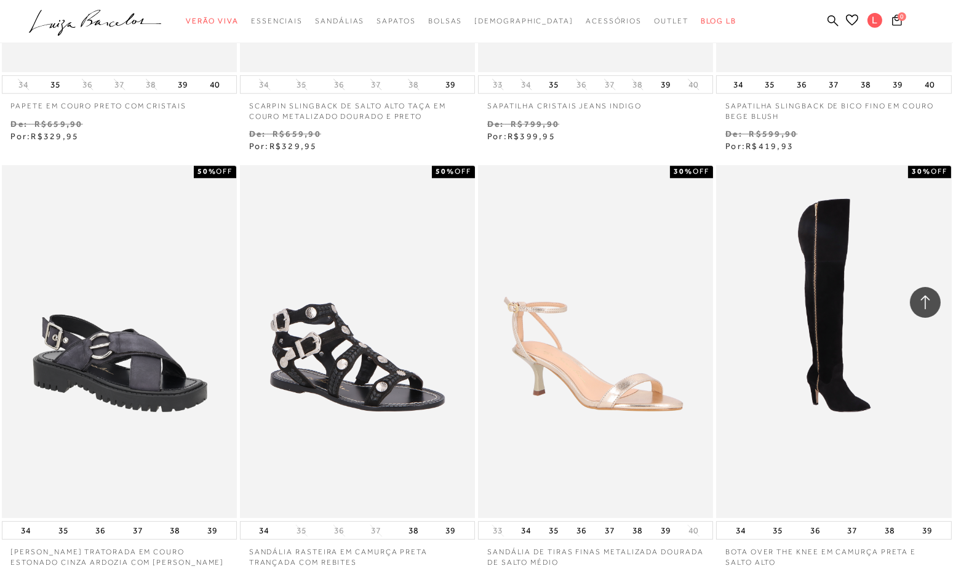
scroll to position [32796, 0]
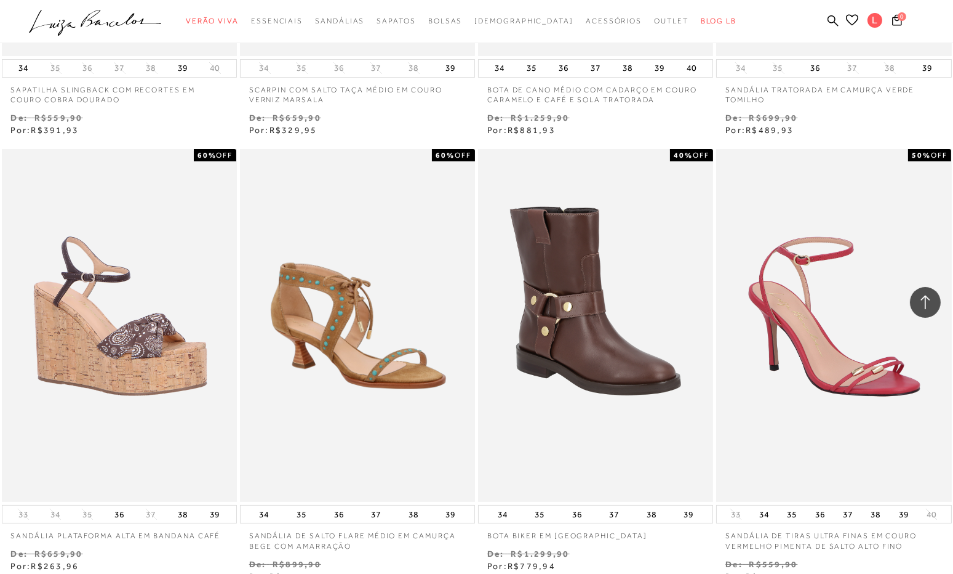
scroll to position [34619, 0]
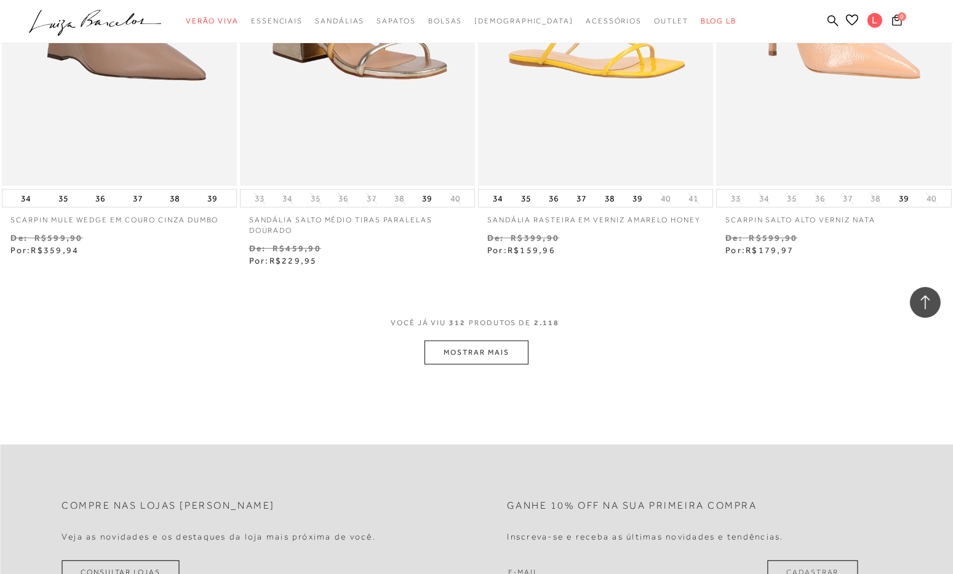
click at [457, 340] on button "MOSTRAR MAIS" at bounding box center [476, 352] width 103 height 24
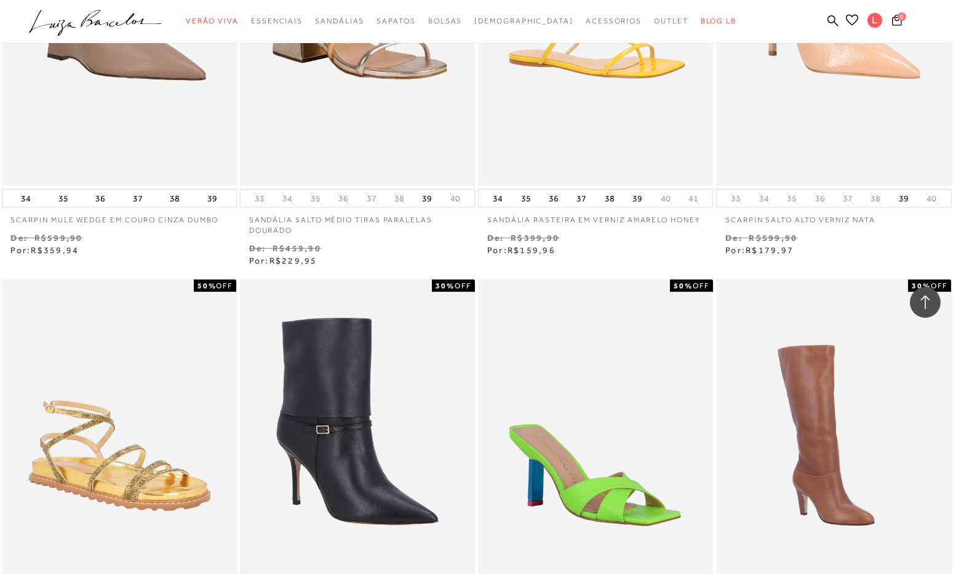
scroll to position [35636, 0]
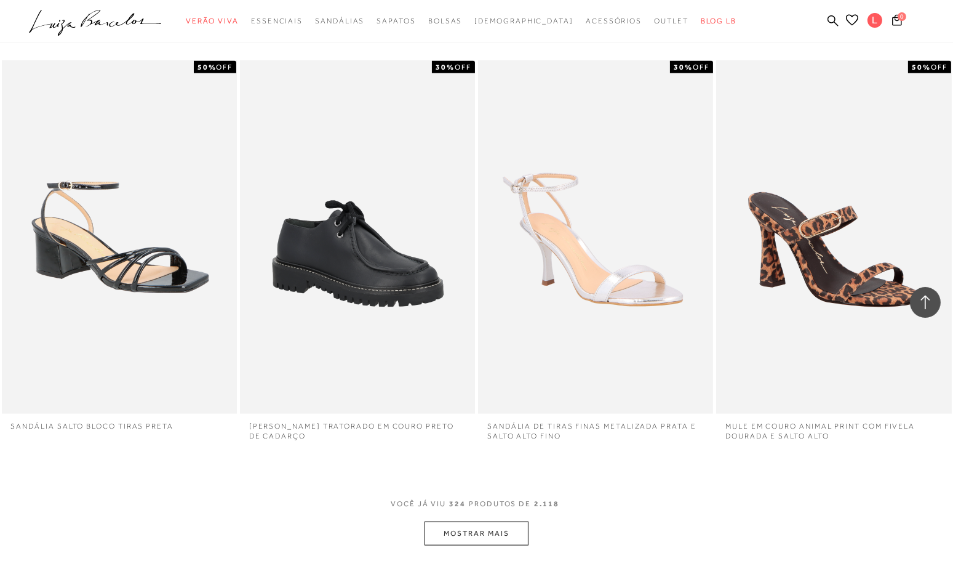
click at [456, 521] on button "MOSTRAR MAIS" at bounding box center [476, 533] width 103 height 24
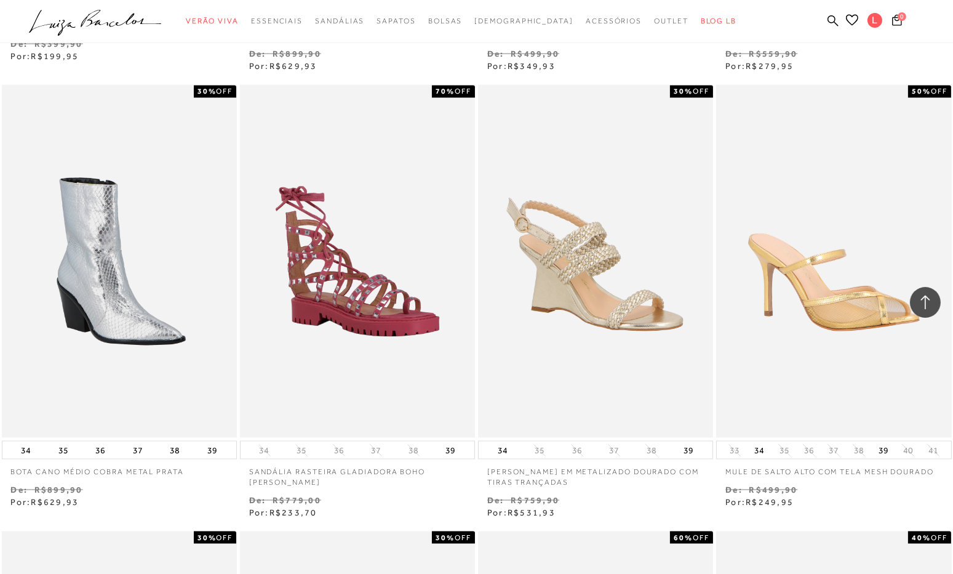
scroll to position [37013, 0]
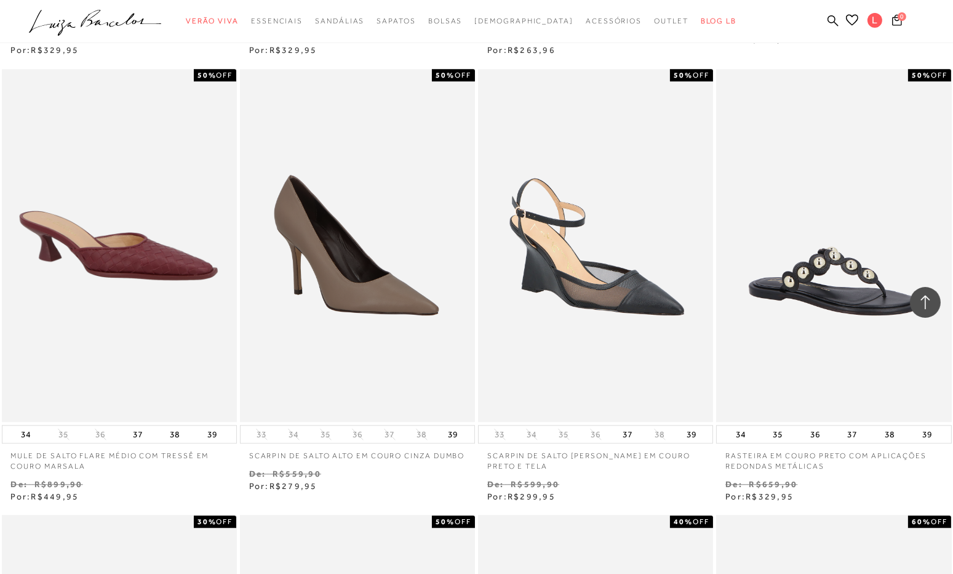
scroll to position [38177, 0]
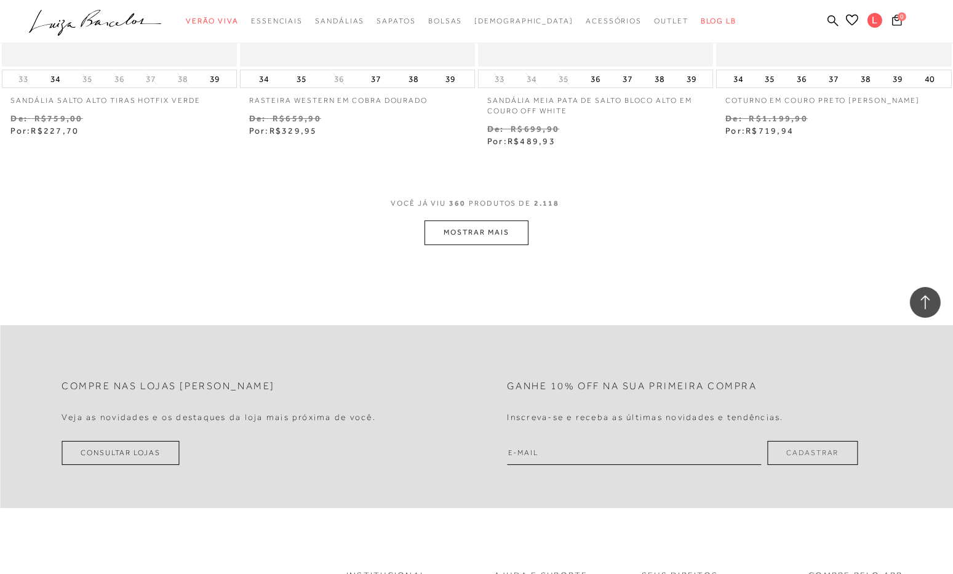
click at [457, 236] on button "MOSTRAR MAIS" at bounding box center [476, 232] width 103 height 24
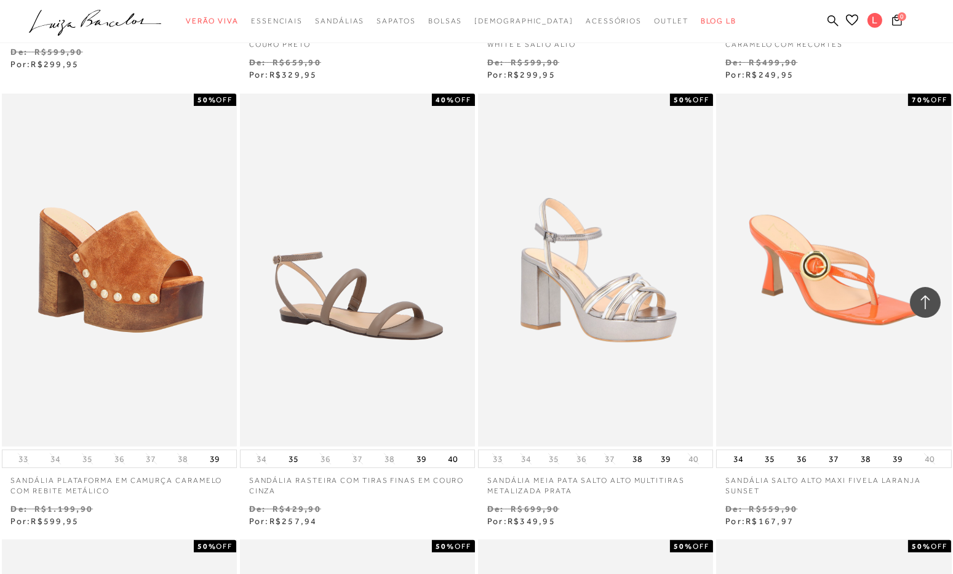
scroll to position [41014, 0]
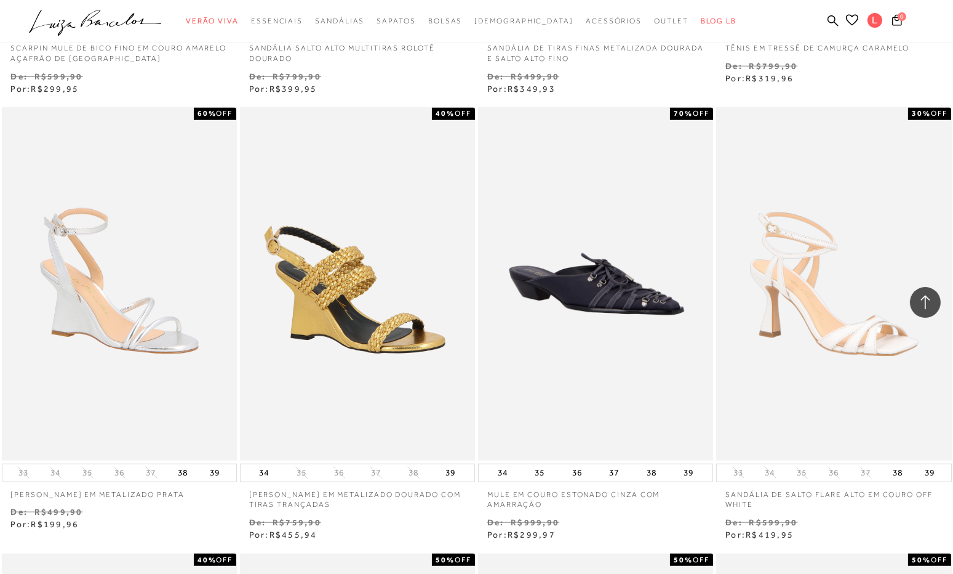
scroll to position [42429, 0]
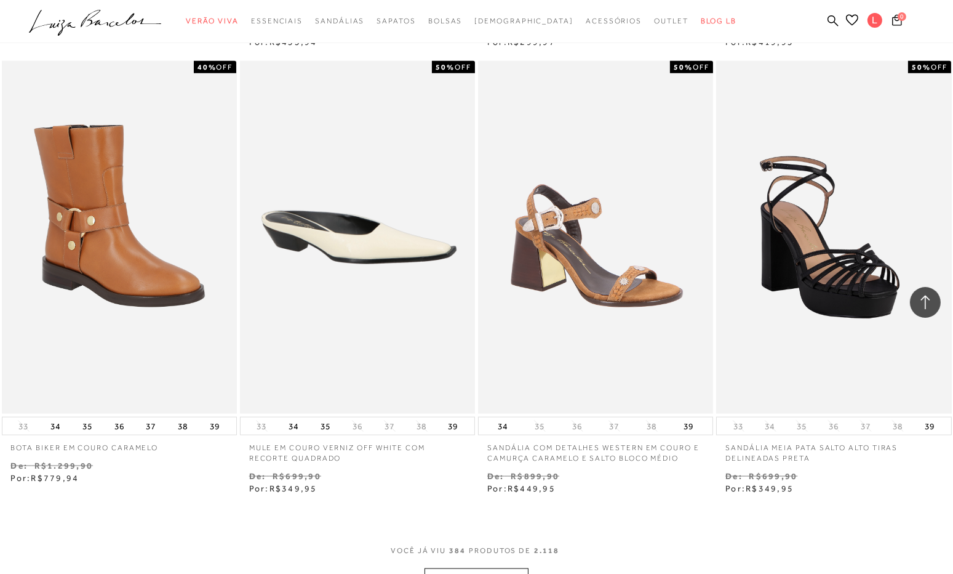
click at [498, 568] on button "MOSTRAR MAIS" at bounding box center [476, 580] width 103 height 24
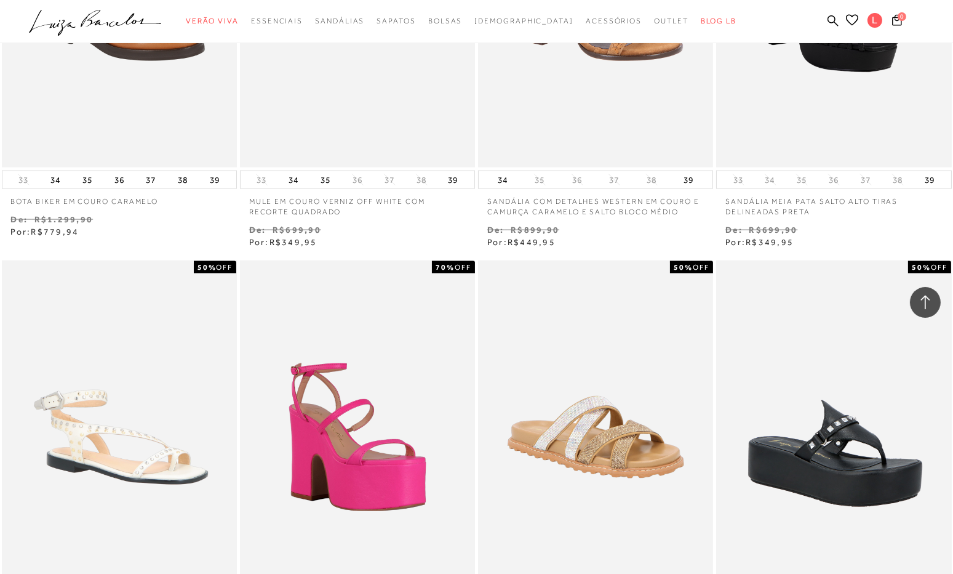
scroll to position [43660, 0]
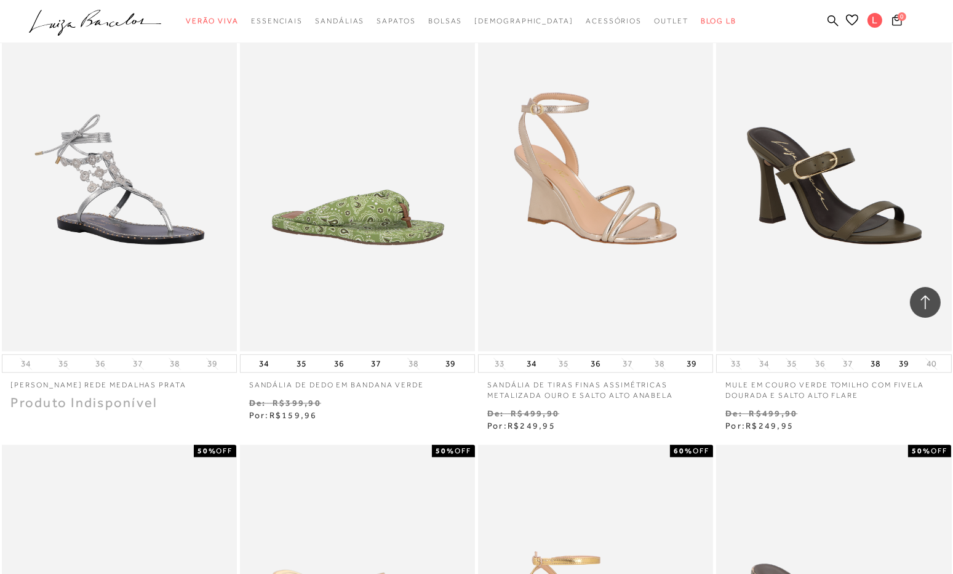
scroll to position [44707, 0]
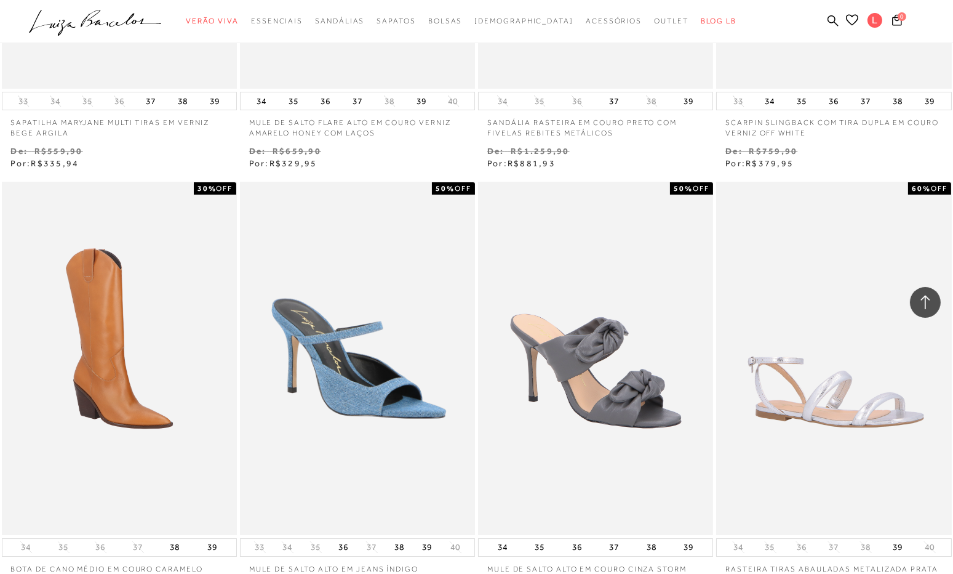
scroll to position [46677, 0]
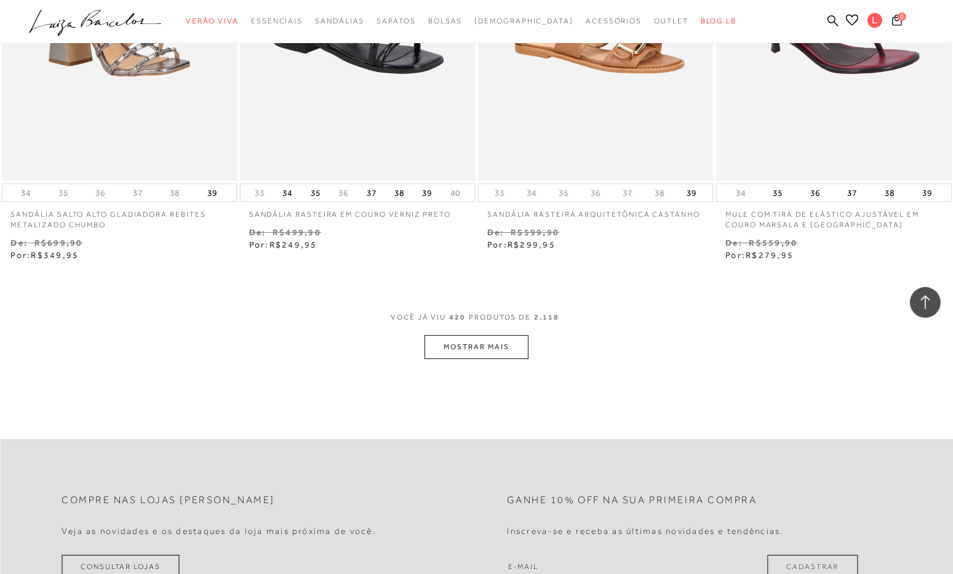
click at [478, 340] on button "MOSTRAR MAIS" at bounding box center [476, 347] width 103 height 24
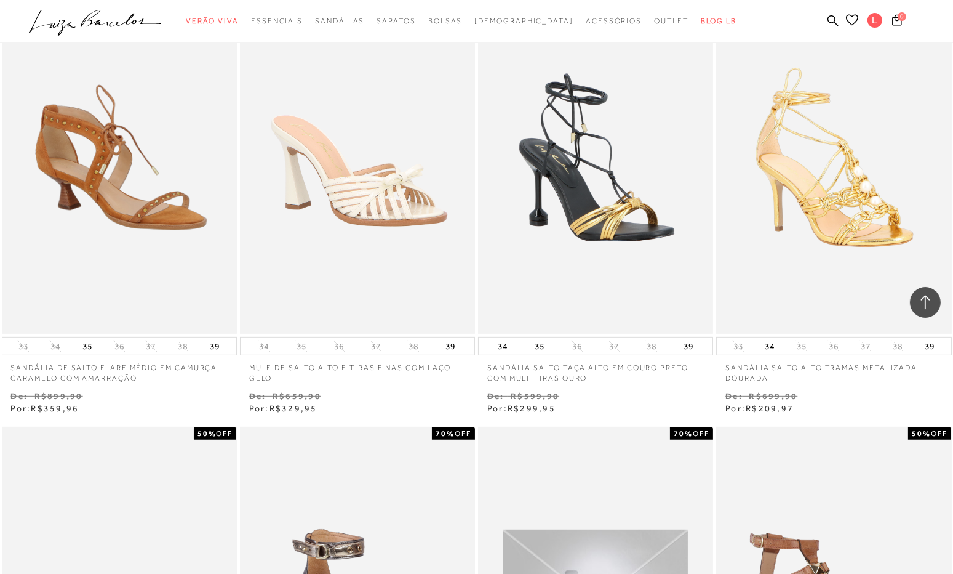
scroll to position [48154, 0]
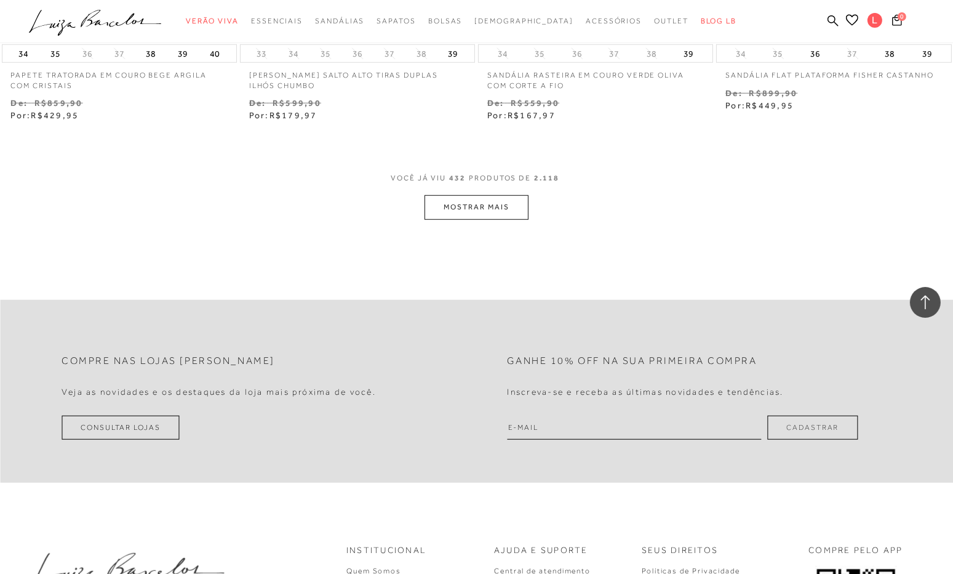
click at [474, 199] on button "MOSTRAR MAIS" at bounding box center [476, 207] width 103 height 24
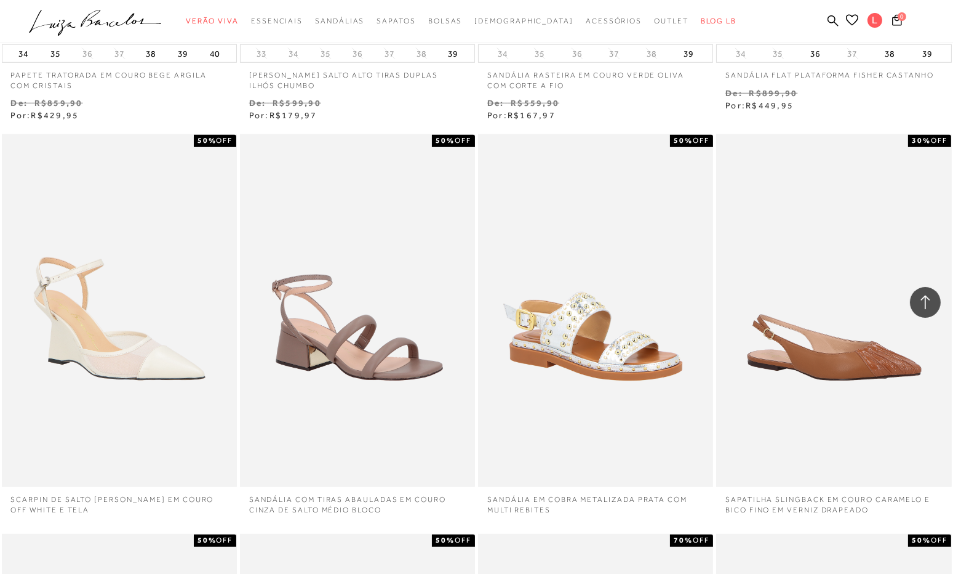
scroll to position [48646, 0]
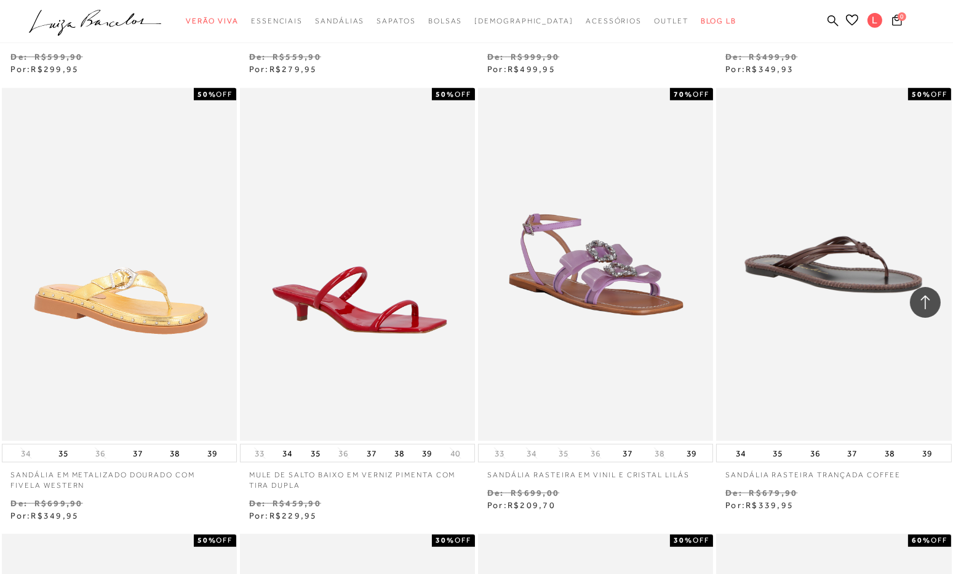
scroll to position [50032, 0]
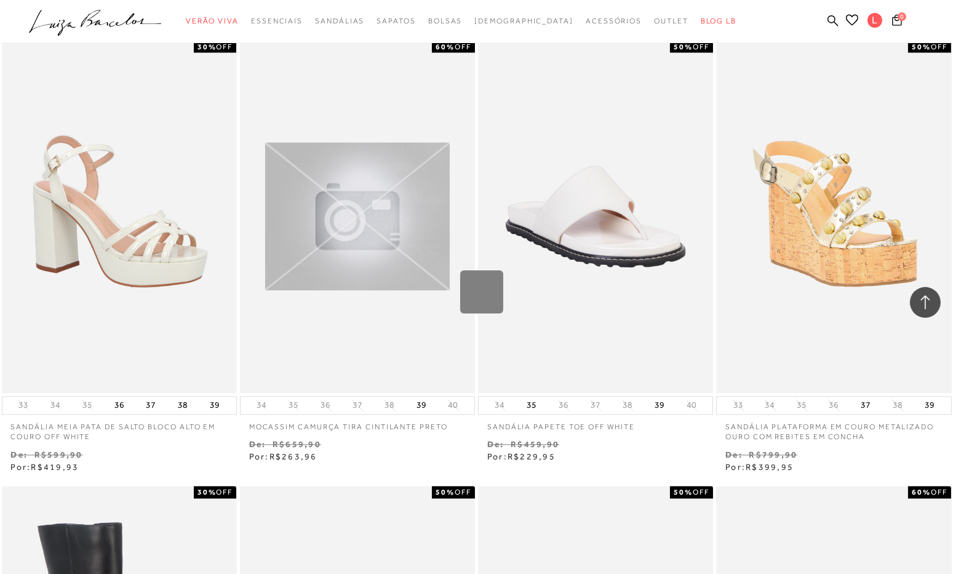
scroll to position [50618, 0]
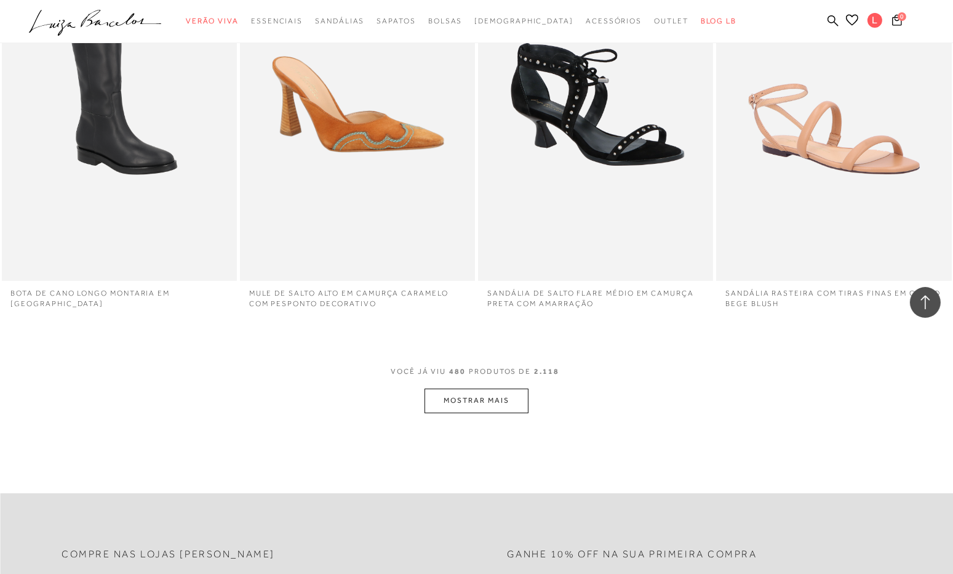
click at [499, 393] on button "MOSTRAR MAIS" at bounding box center [476, 400] width 103 height 24
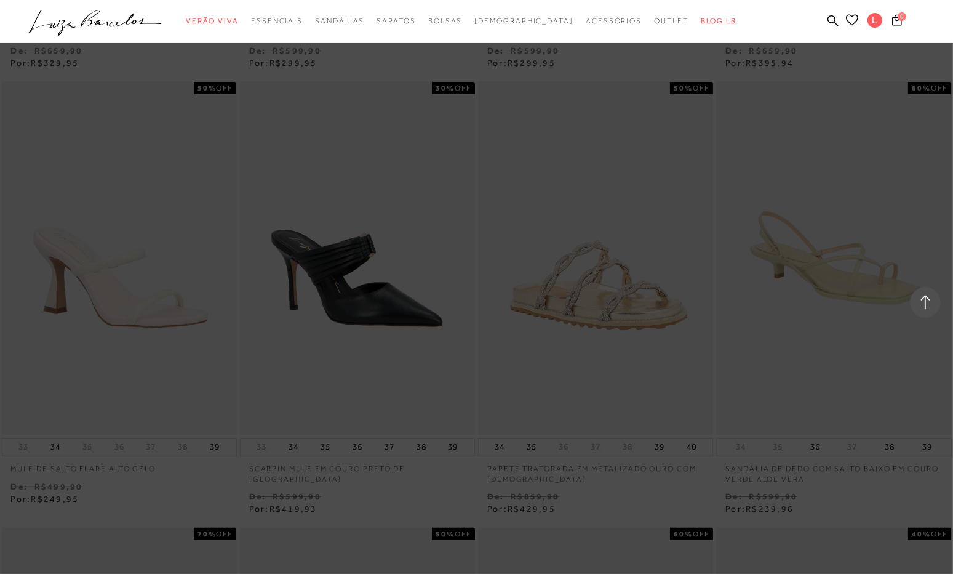
scroll to position [54743, 0]
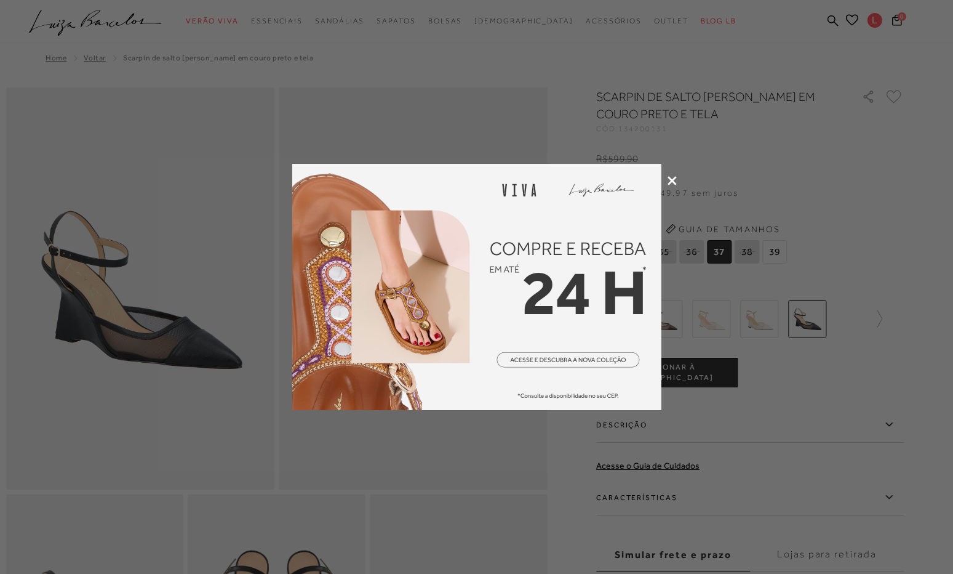
click at [673, 181] on icon at bounding box center [672, 180] width 9 height 9
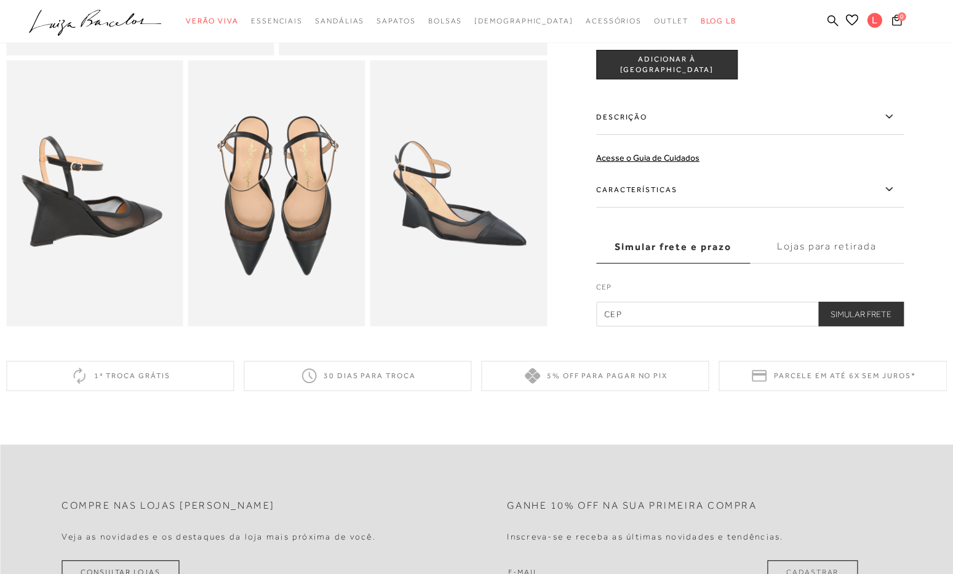
scroll to position [492, 0]
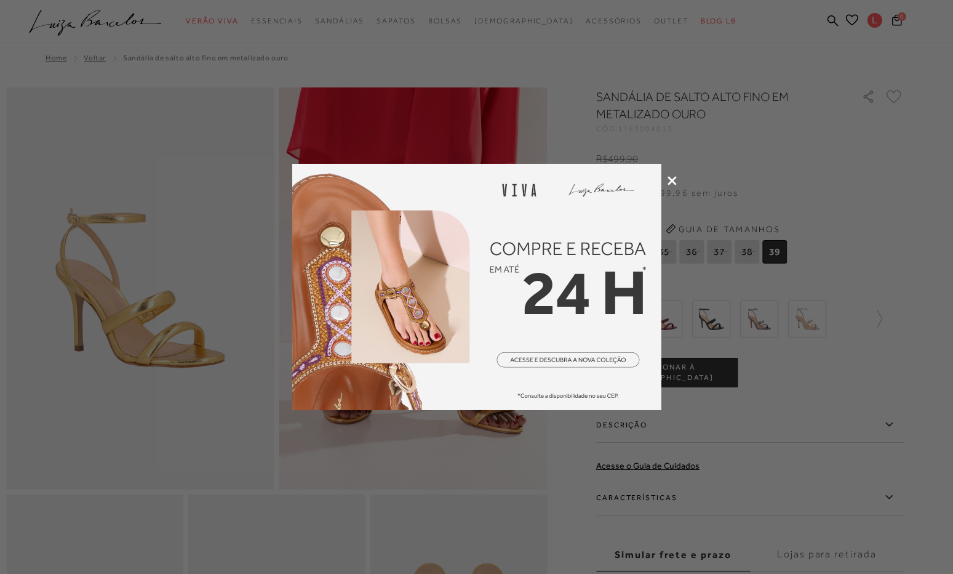
click at [673, 179] on icon at bounding box center [672, 180] width 9 height 9
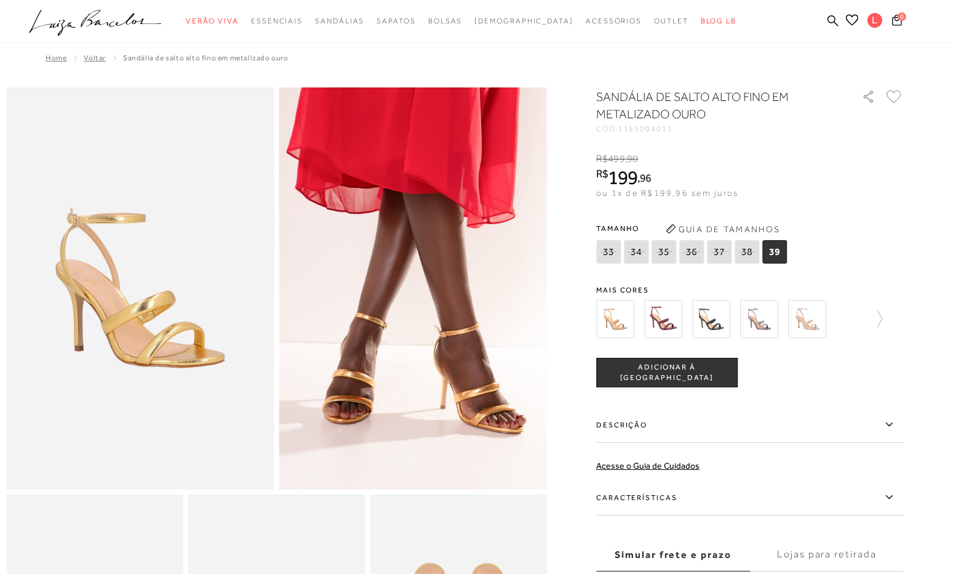
click at [718, 321] on img at bounding box center [711, 319] width 38 height 38
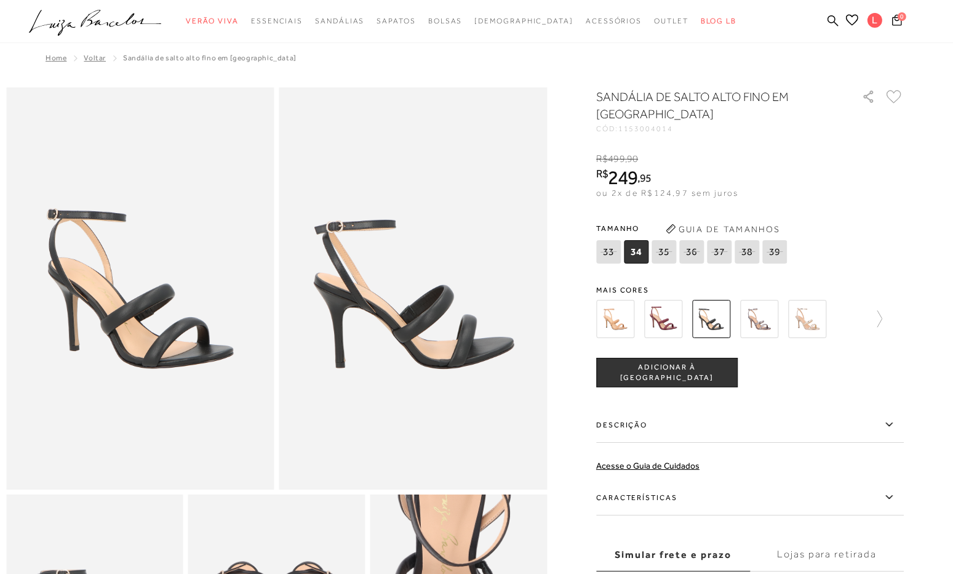
scroll to position [308, 0]
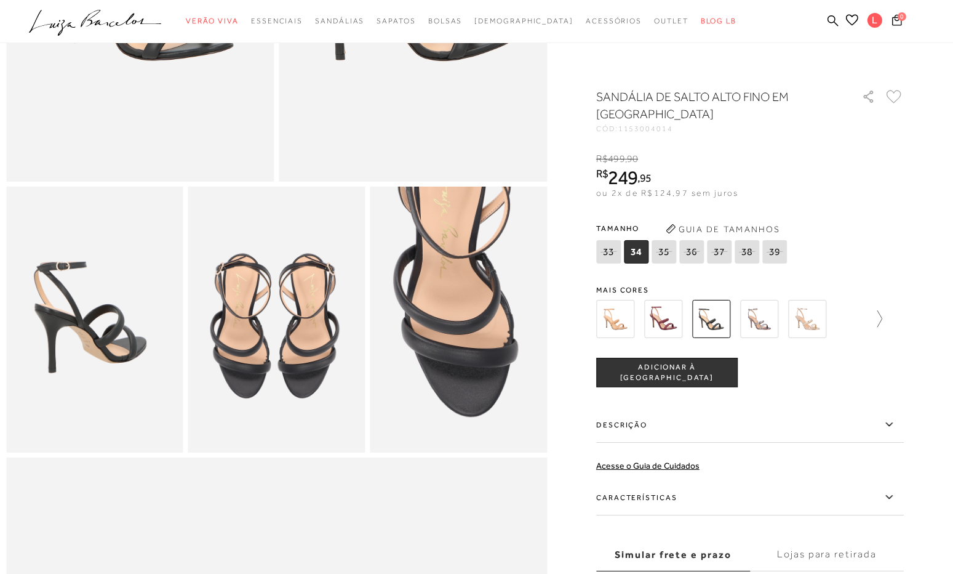
click at [881, 319] on icon at bounding box center [873, 318] width 17 height 17
click at [833, 320] on img at bounding box center [829, 319] width 38 height 38
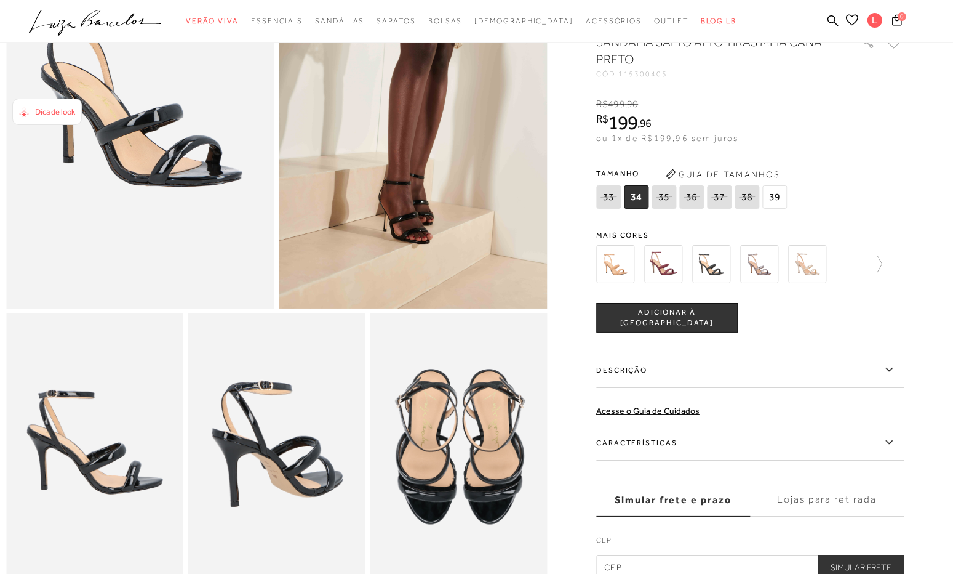
scroll to position [185, 0]
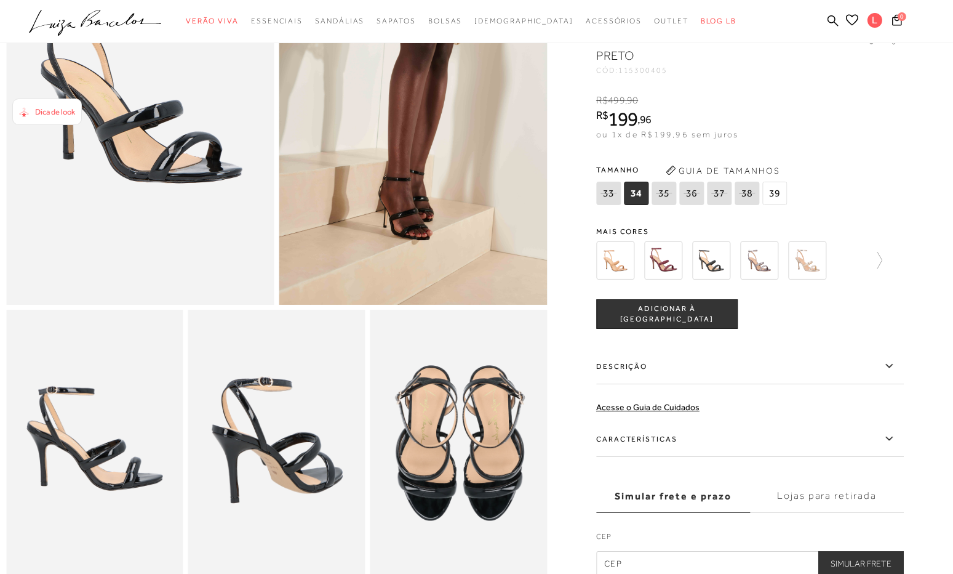
click at [776, 205] on span "39" at bounding box center [775, 193] width 25 height 23
click at [692, 324] on span "ADICIONAR À [GEOGRAPHIC_DATA]" at bounding box center [667, 314] width 140 height 22
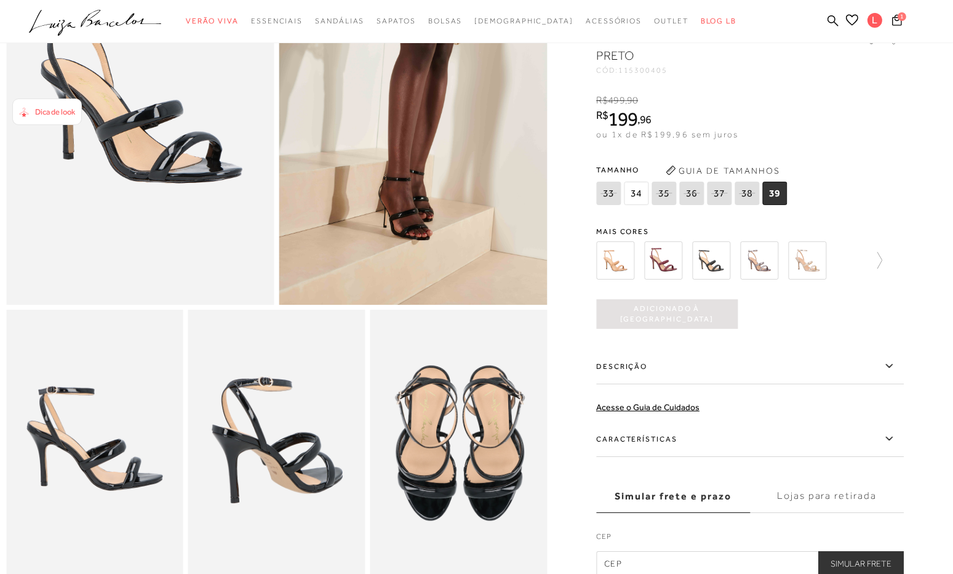
click at [897, 19] on icon at bounding box center [898, 20] width 10 height 12
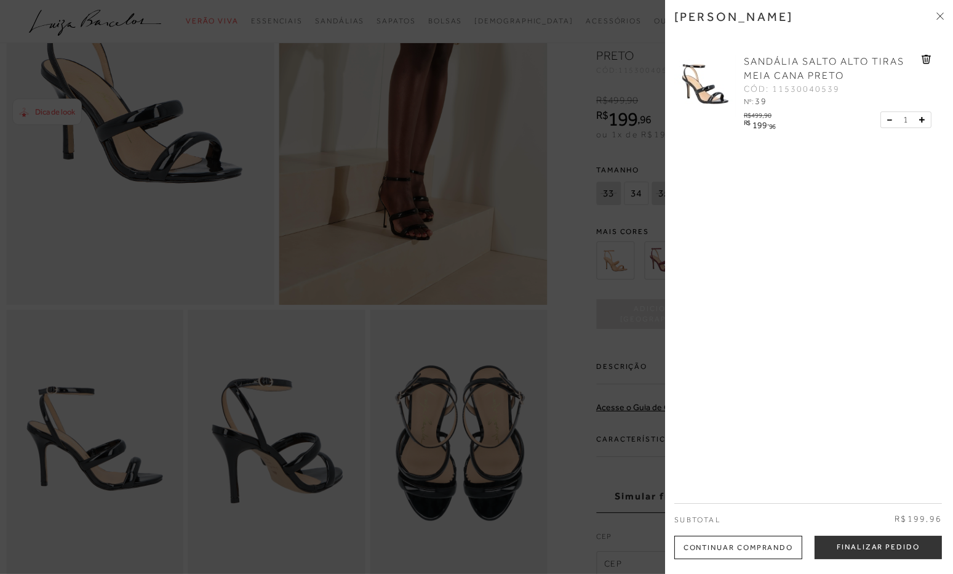
click at [834, 543] on button "Finalizar Pedido" at bounding box center [878, 547] width 127 height 23
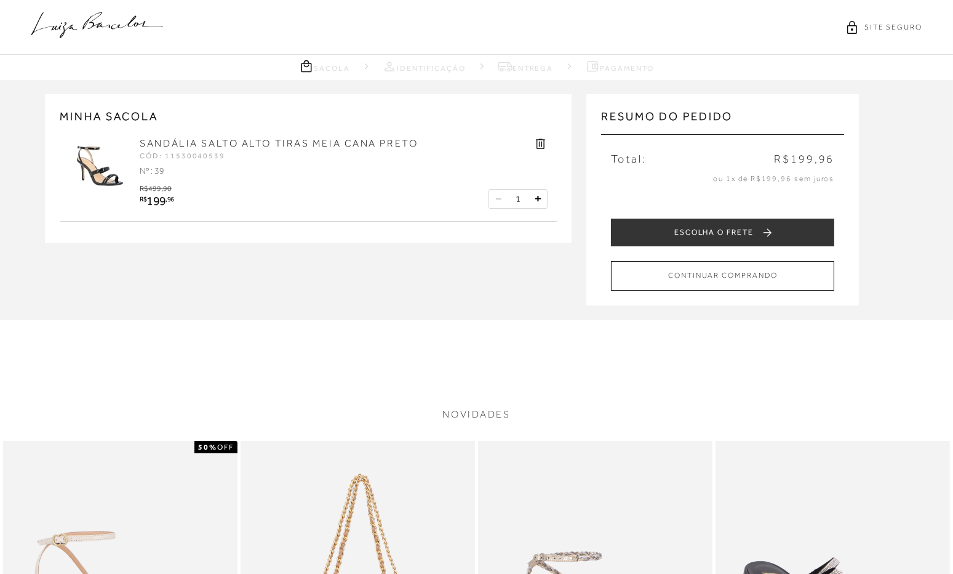
click at [651, 223] on button "ESCOLHA O FRETE" at bounding box center [722, 233] width 223 height 28
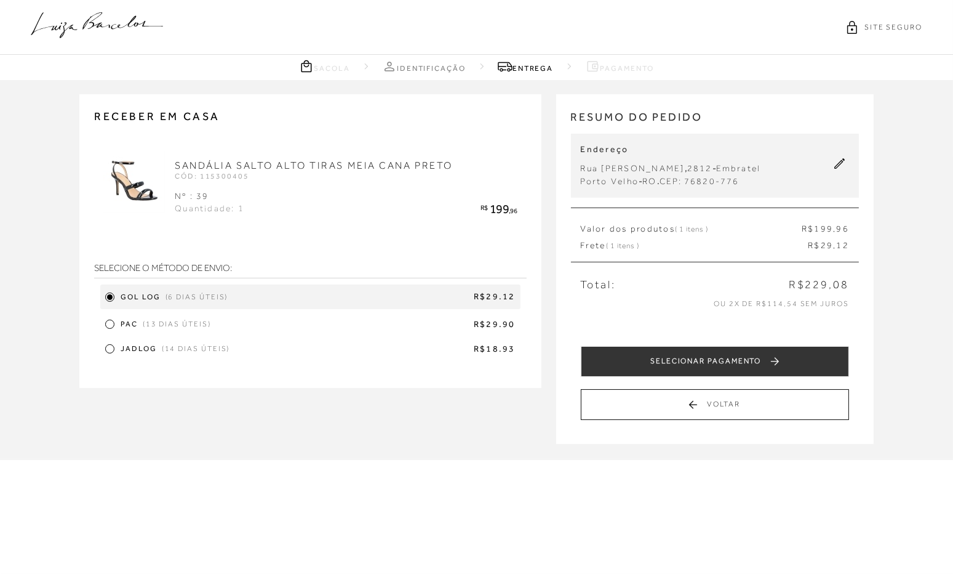
click at [149, 348] on span "JADLOG" at bounding box center [139, 348] width 36 height 10
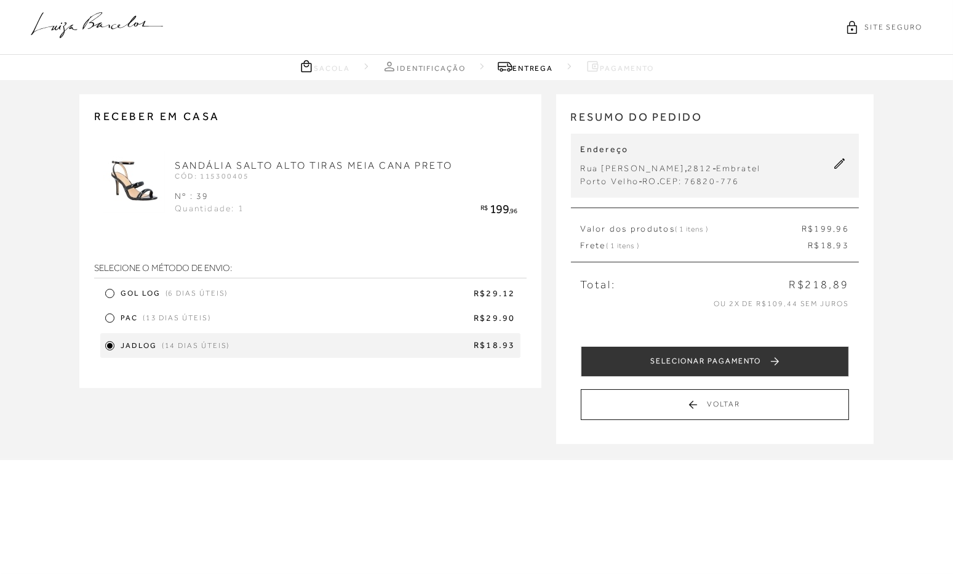
click at [124, 23] on icon at bounding box center [97, 25] width 132 height 26
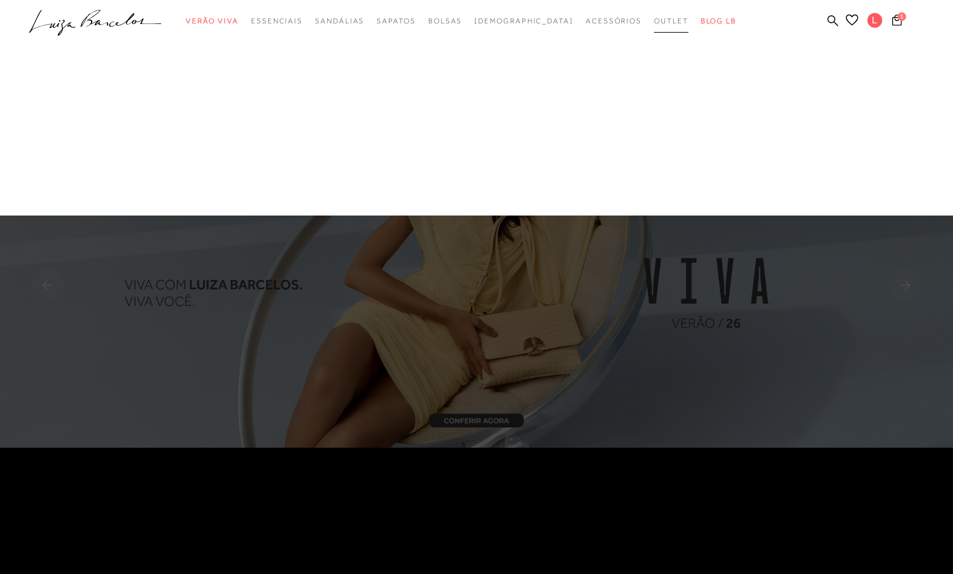
click at [654, 18] on span "Outlet" at bounding box center [671, 21] width 34 height 9
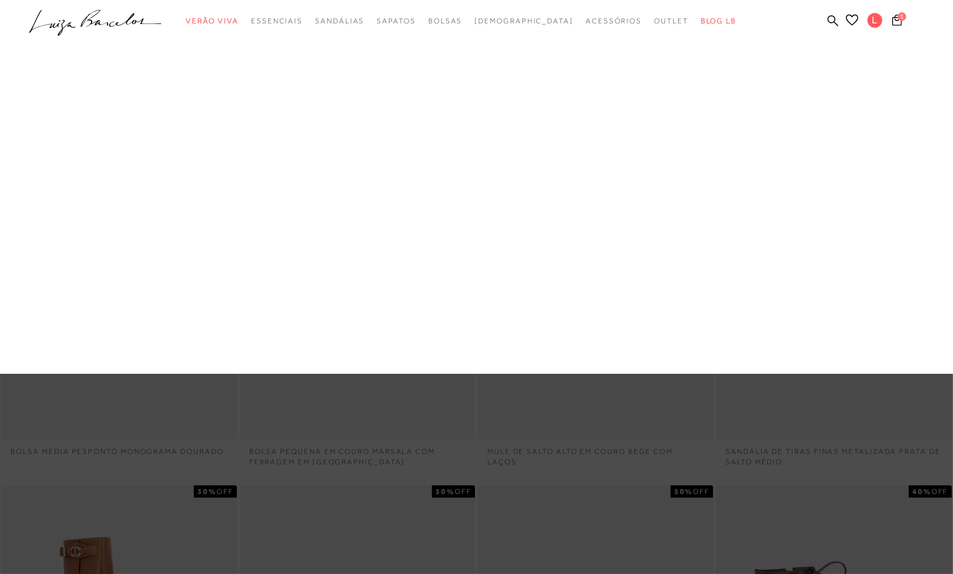
click at [0, 0] on link "Acessórios" at bounding box center [0, 0] width 0 height 0
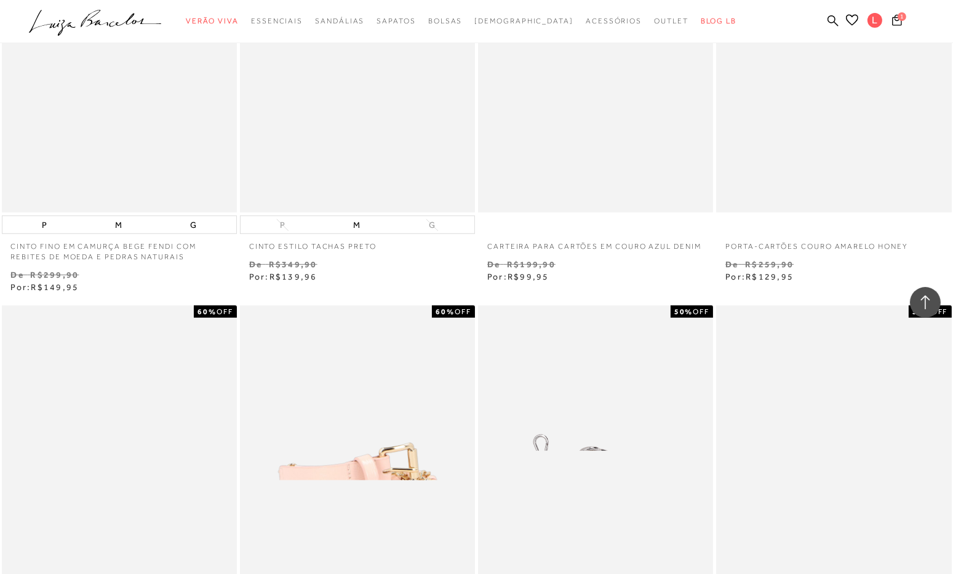
scroll to position [2154, 0]
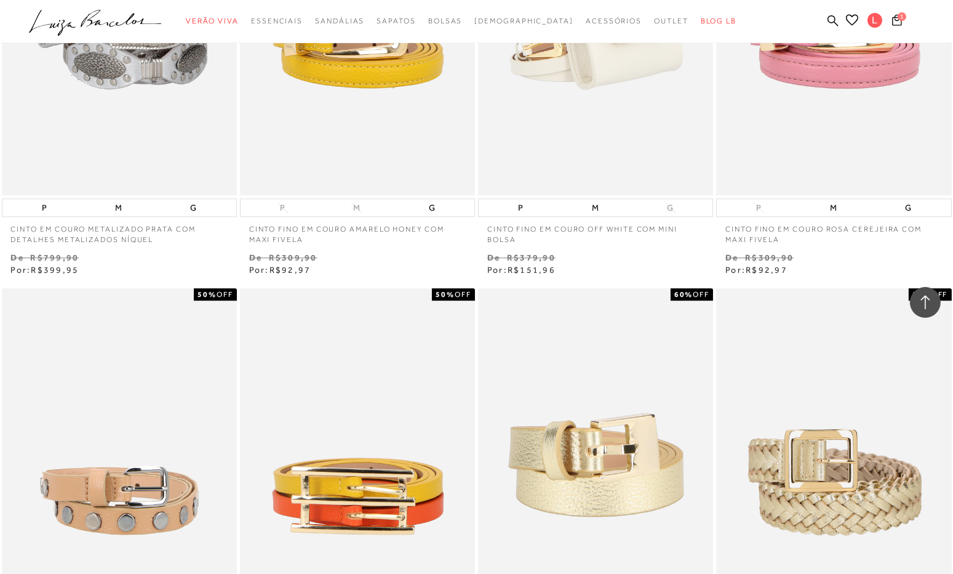
scroll to position [4801, 0]
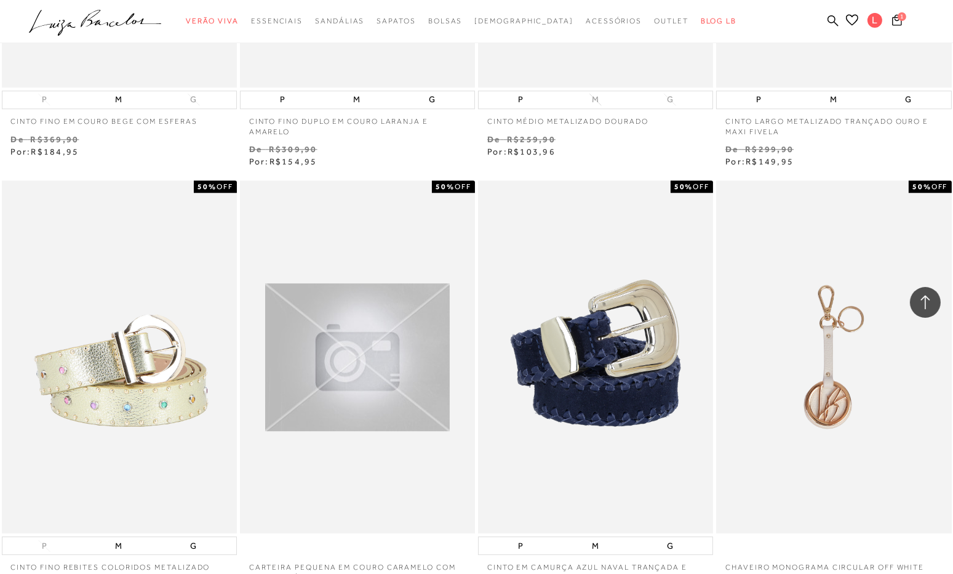
click at [899, 16] on span "1" at bounding box center [902, 16] width 9 height 9
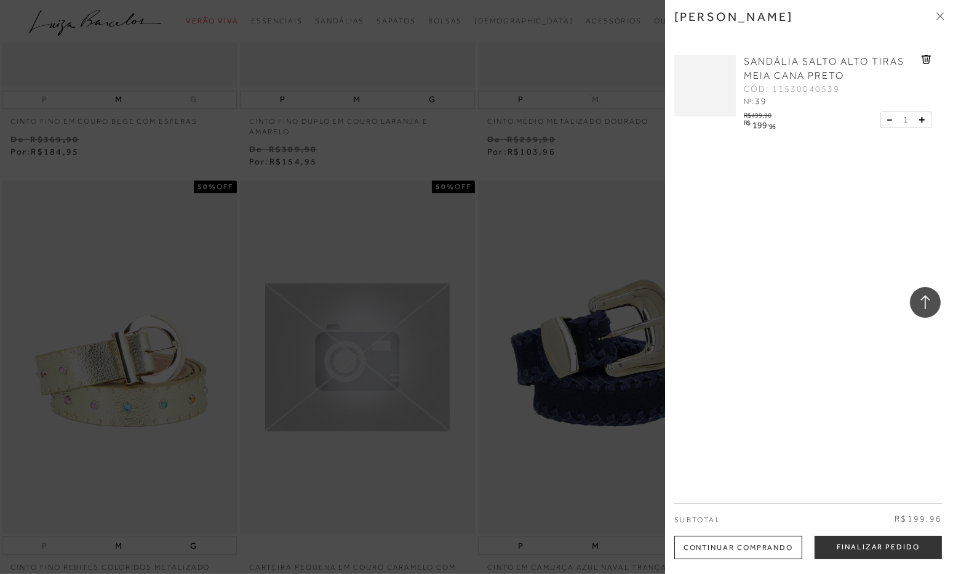
click at [868, 550] on button "Finalizar Pedido" at bounding box center [878, 547] width 127 height 23
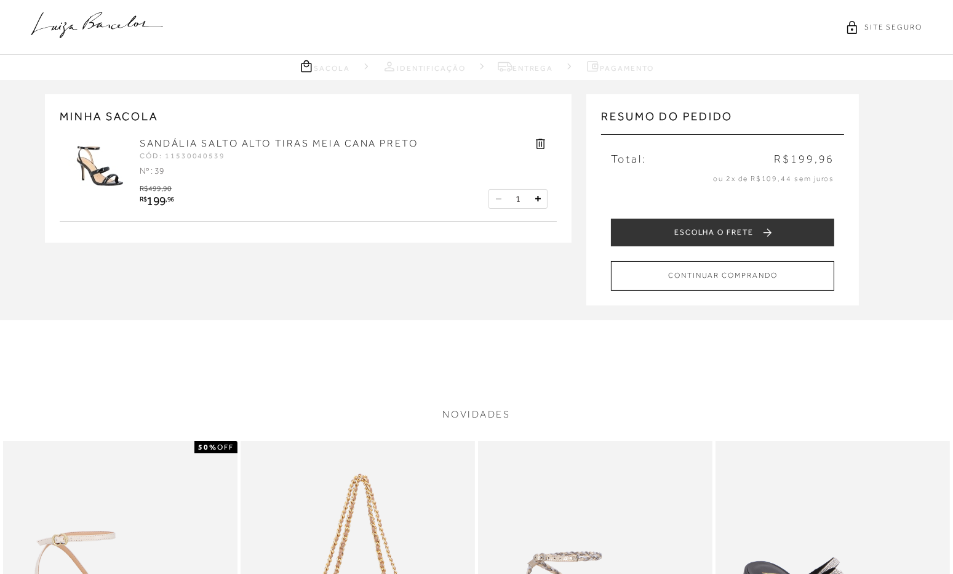
click at [678, 233] on button "ESCOLHA O FRETE" at bounding box center [722, 233] width 223 height 28
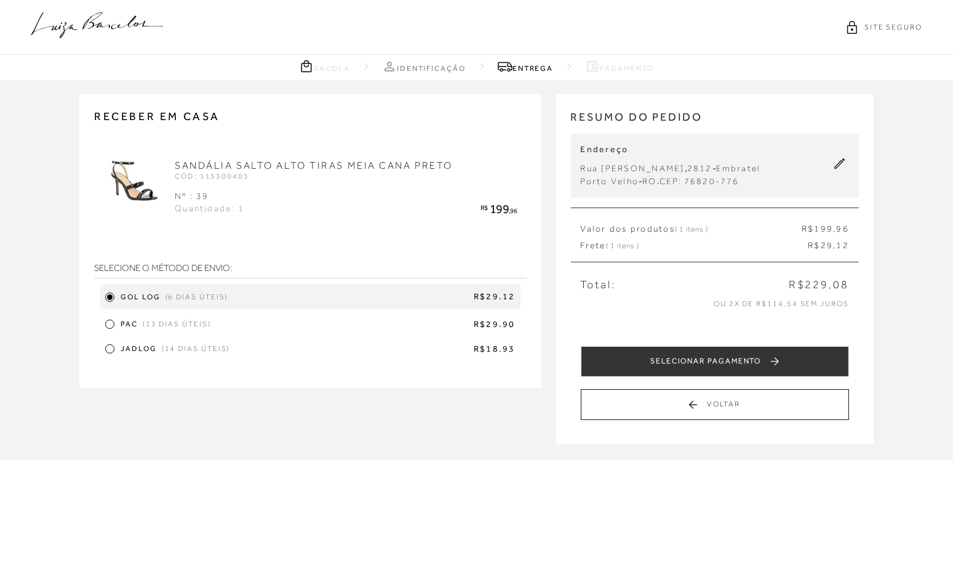
click at [126, 348] on span "JADLOG" at bounding box center [139, 348] width 36 height 10
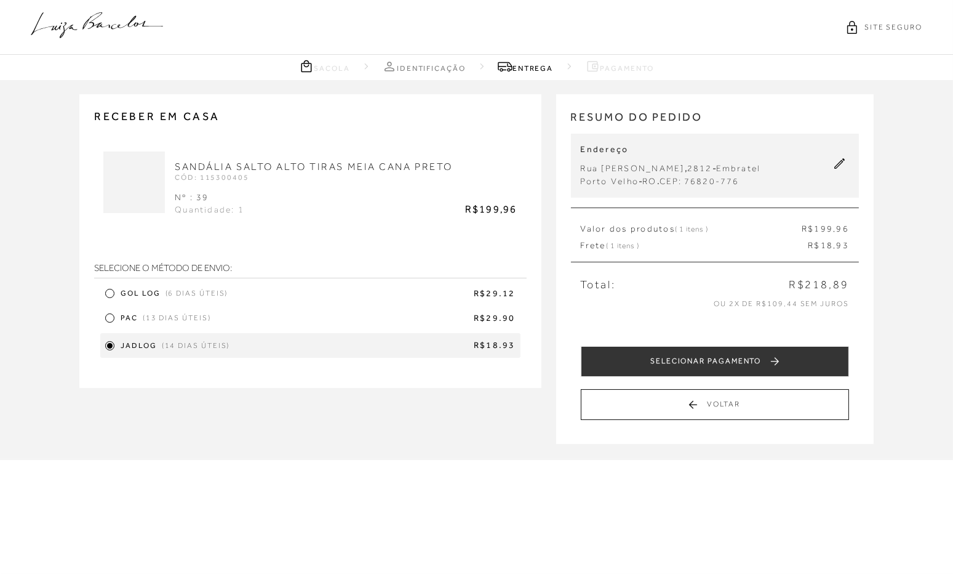
click at [683, 358] on button "SELECIONAR PAGAMENTO" at bounding box center [715, 361] width 268 height 31
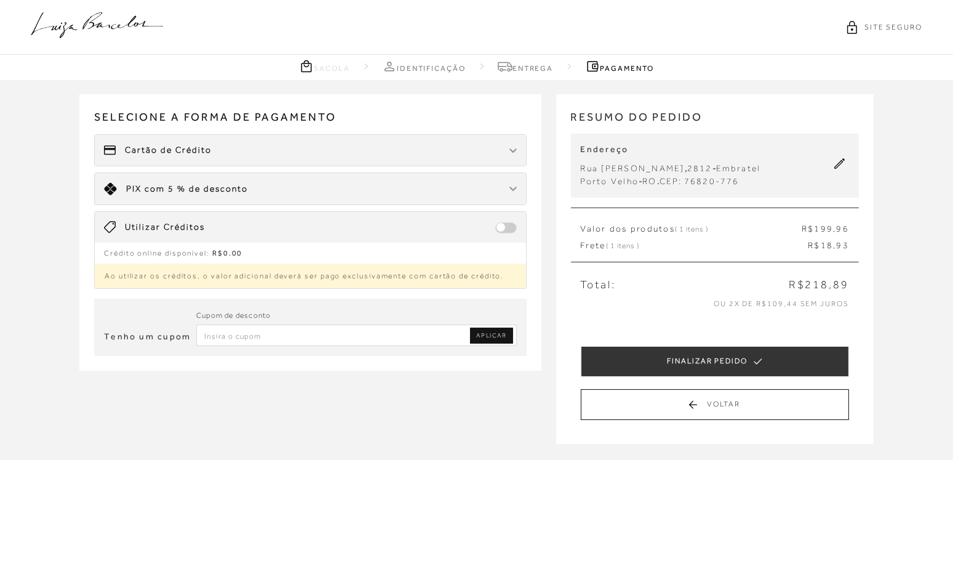
click at [273, 332] on input "Inserir Código da Promoção" at bounding box center [356, 335] width 321 height 22
drag, startPoint x: 242, startPoint y: 331, endPoint x: 289, endPoint y: 334, distance: 47.5
click at [241, 331] on input "PRIMEIRALAB" at bounding box center [356, 335] width 321 height 22
type input "PRIMEIRALAB"
click at [484, 331] on span "APLICAR" at bounding box center [491, 335] width 30 height 9
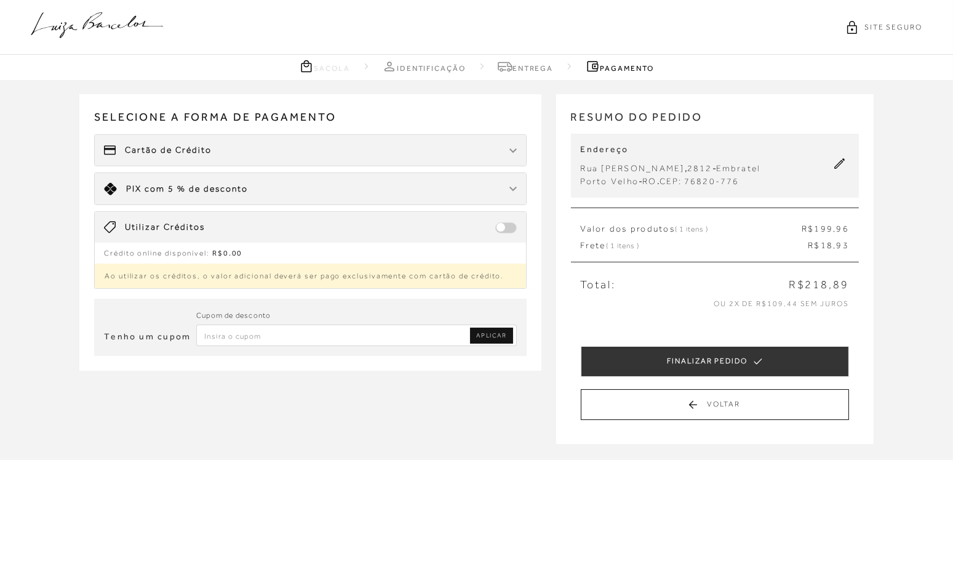
click at [510, 183] on div at bounding box center [513, 189] width 7 height 12
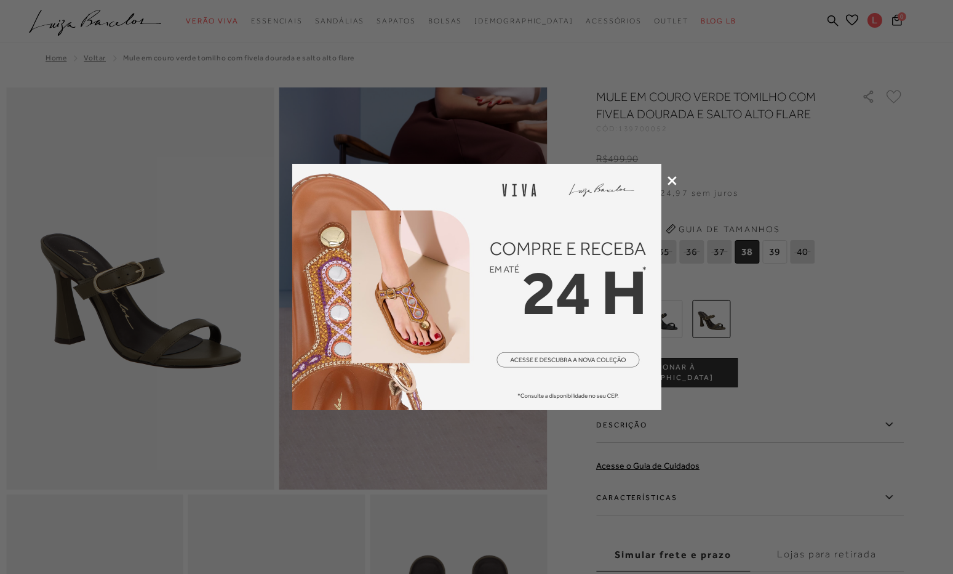
click at [673, 179] on icon at bounding box center [672, 180] width 9 height 9
